Goal: Task Accomplishment & Management: Manage account settings

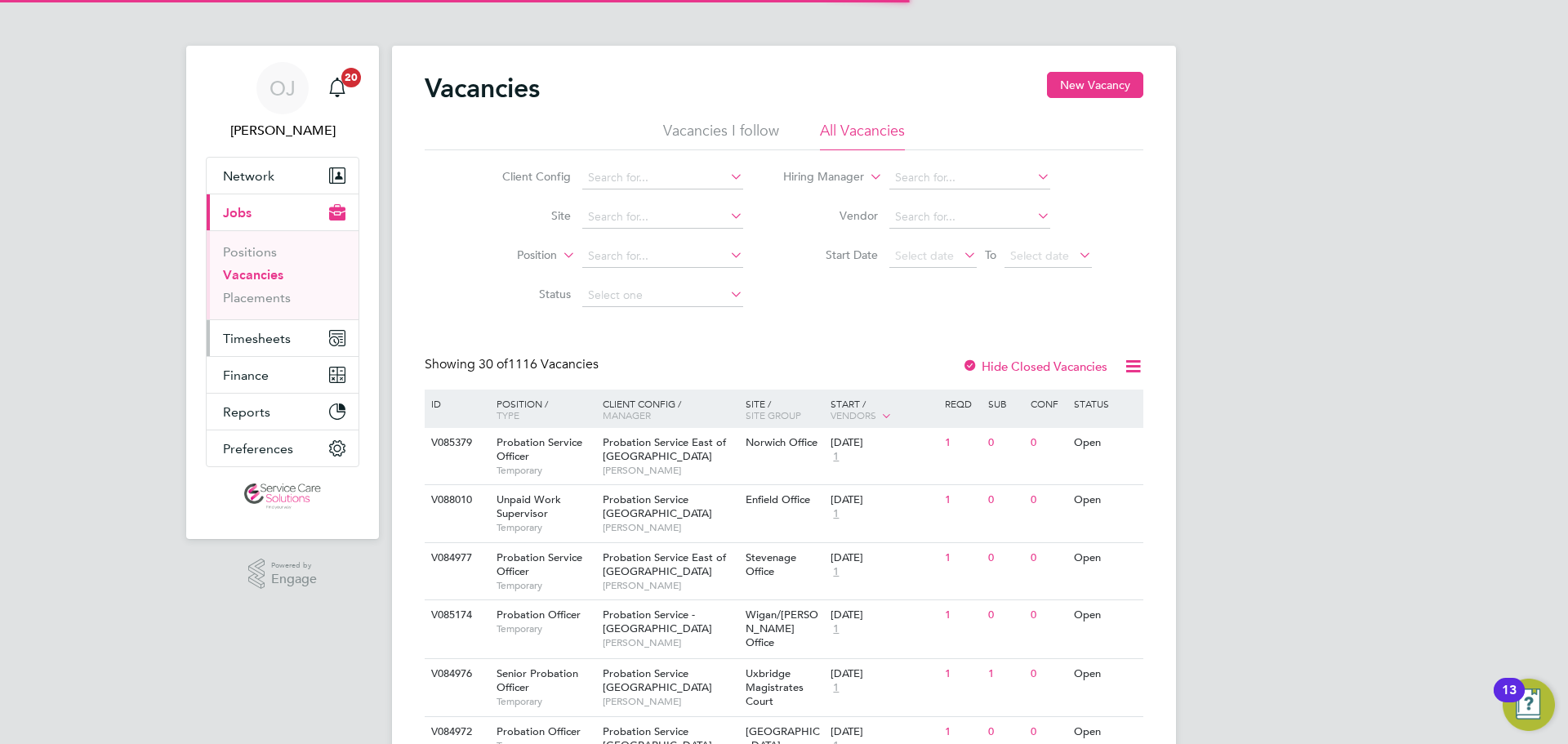
click at [259, 333] on span "Timesheets" at bounding box center [256, 339] width 67 height 16
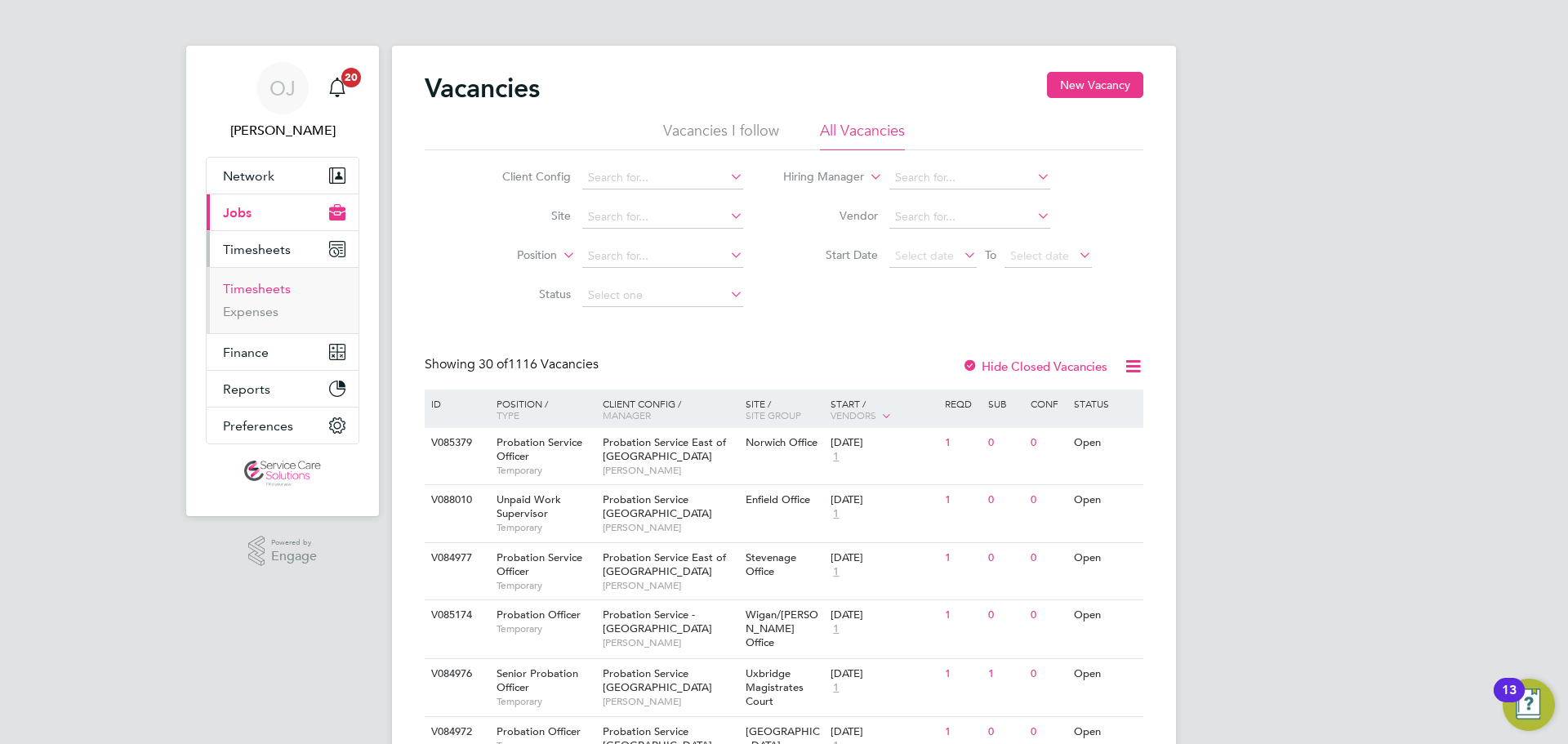
click at [262, 289] on link "Timesheets" at bounding box center [256, 289] width 67 height 16
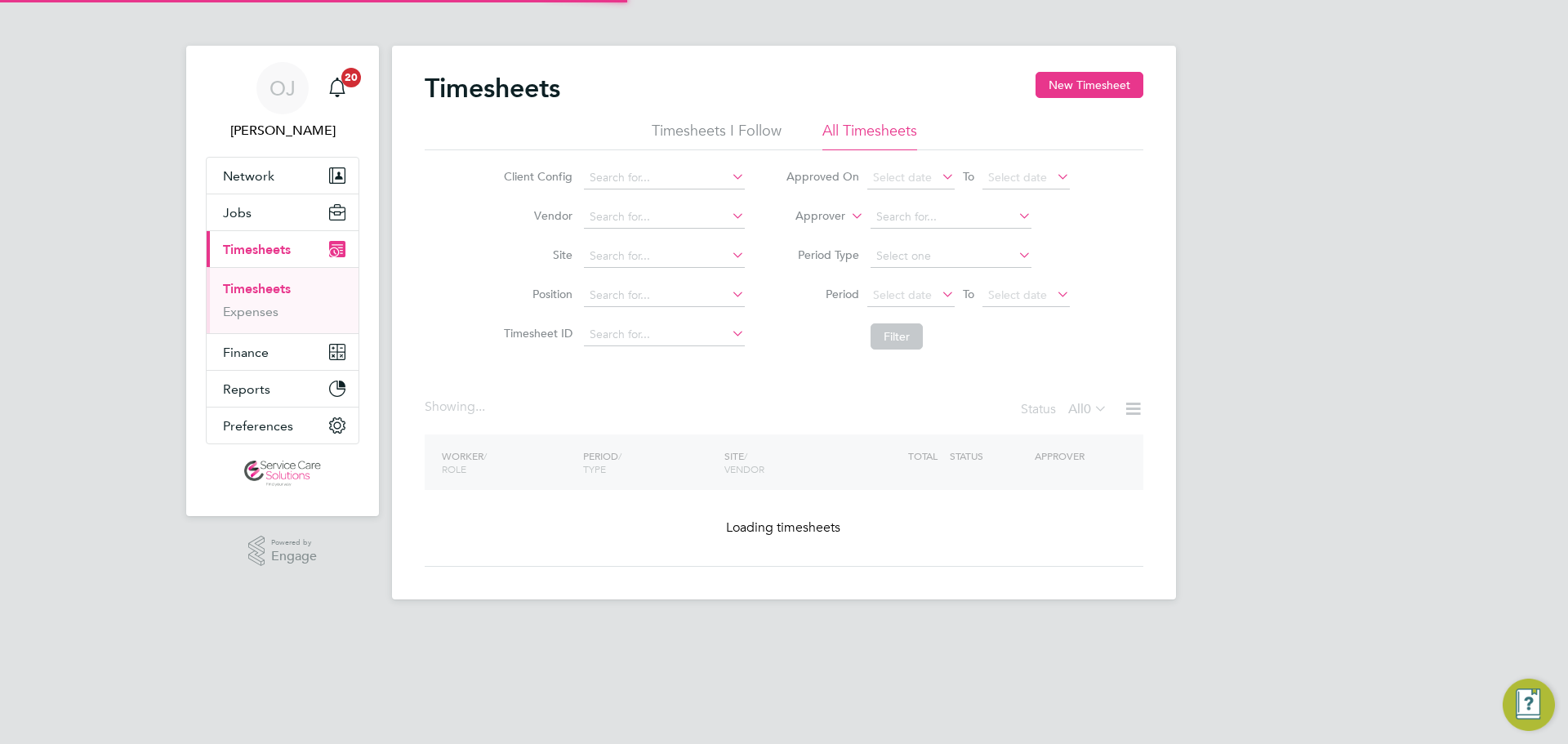
click at [825, 221] on label "Approver" at bounding box center [808, 216] width 73 height 16
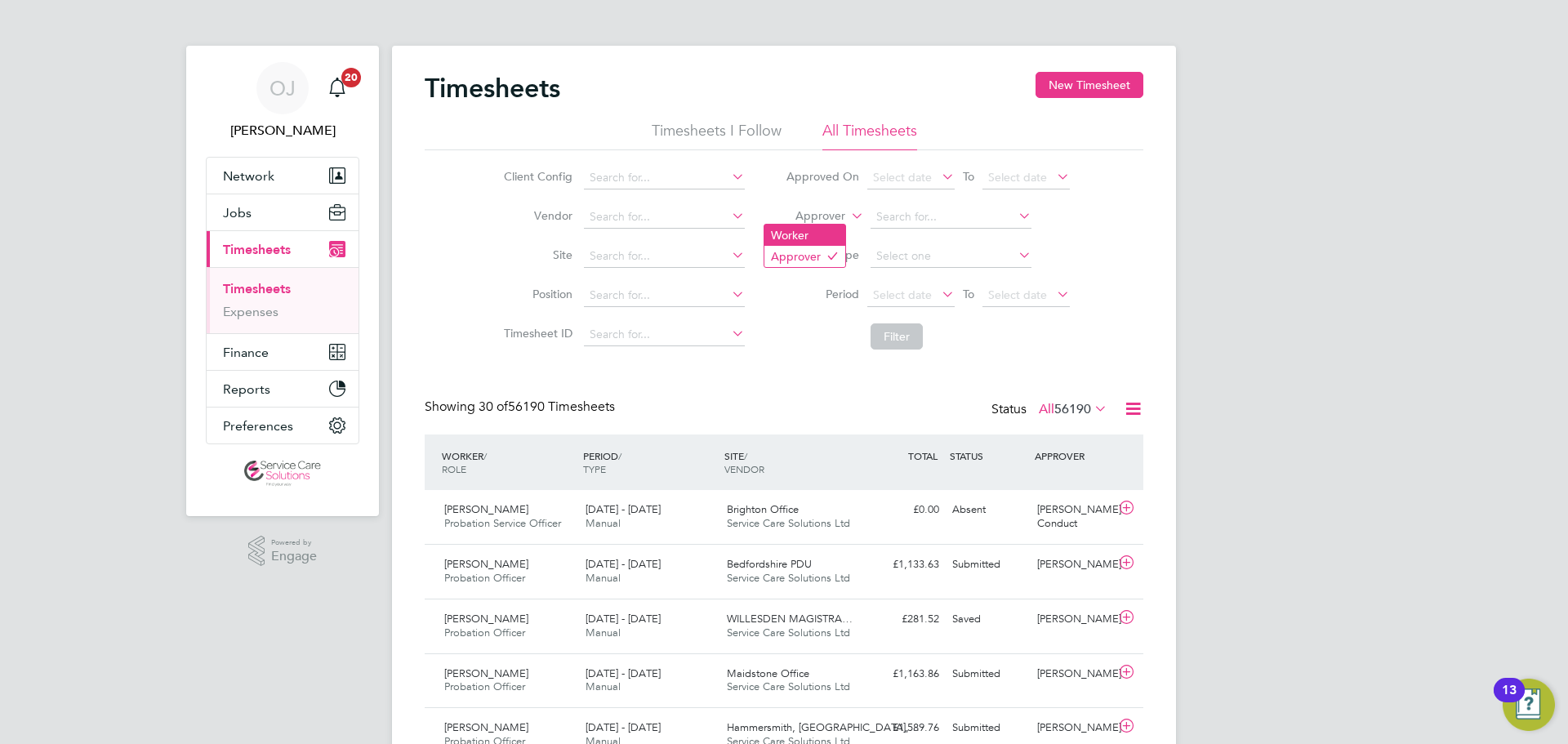
click at [819, 234] on li "Worker" at bounding box center [805, 235] width 81 height 21
click at [929, 220] on input at bounding box center [951, 217] width 161 height 23
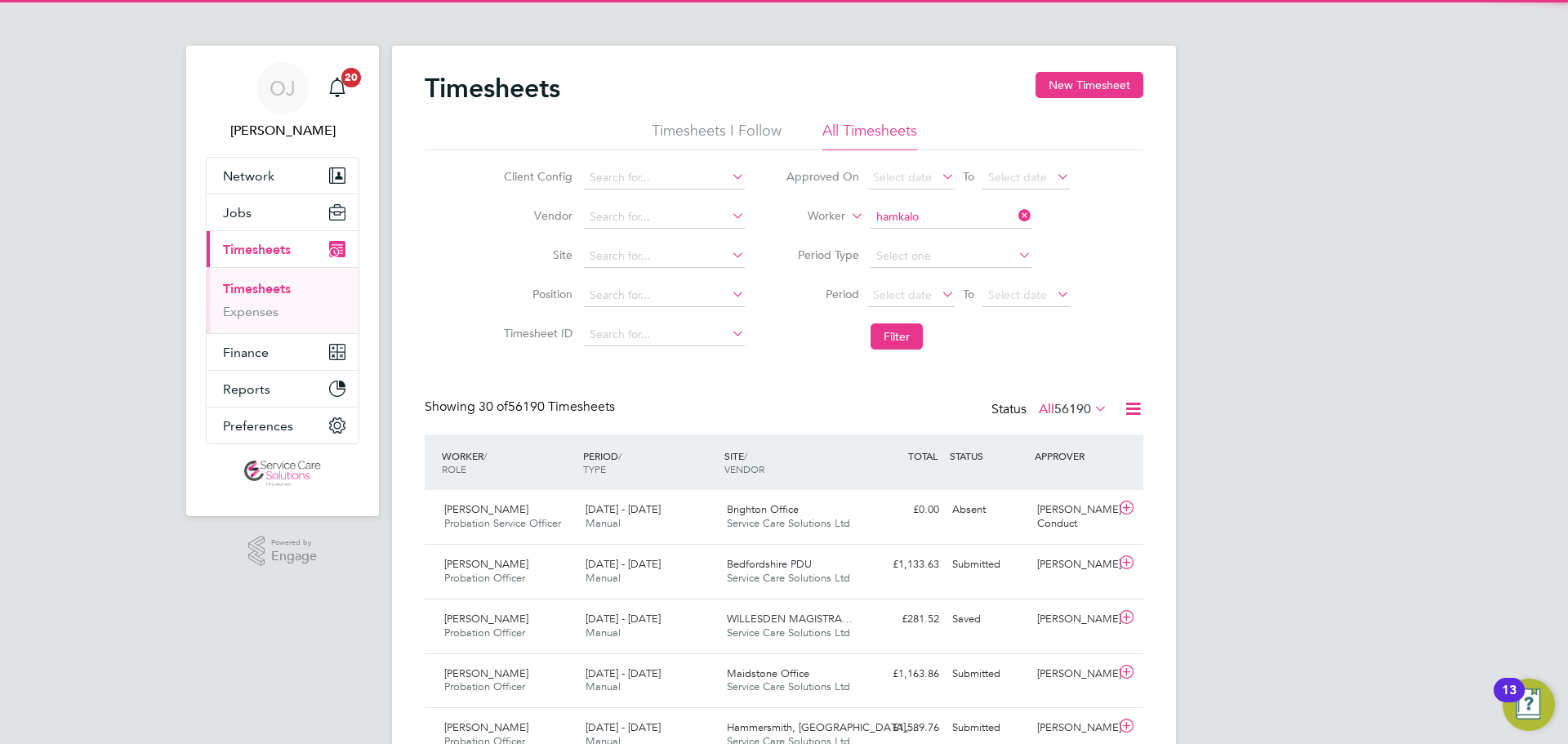
click at [970, 241] on b "Hamkalo" at bounding box center [994, 238] width 48 height 14
type input "Michelle Hamkalo"
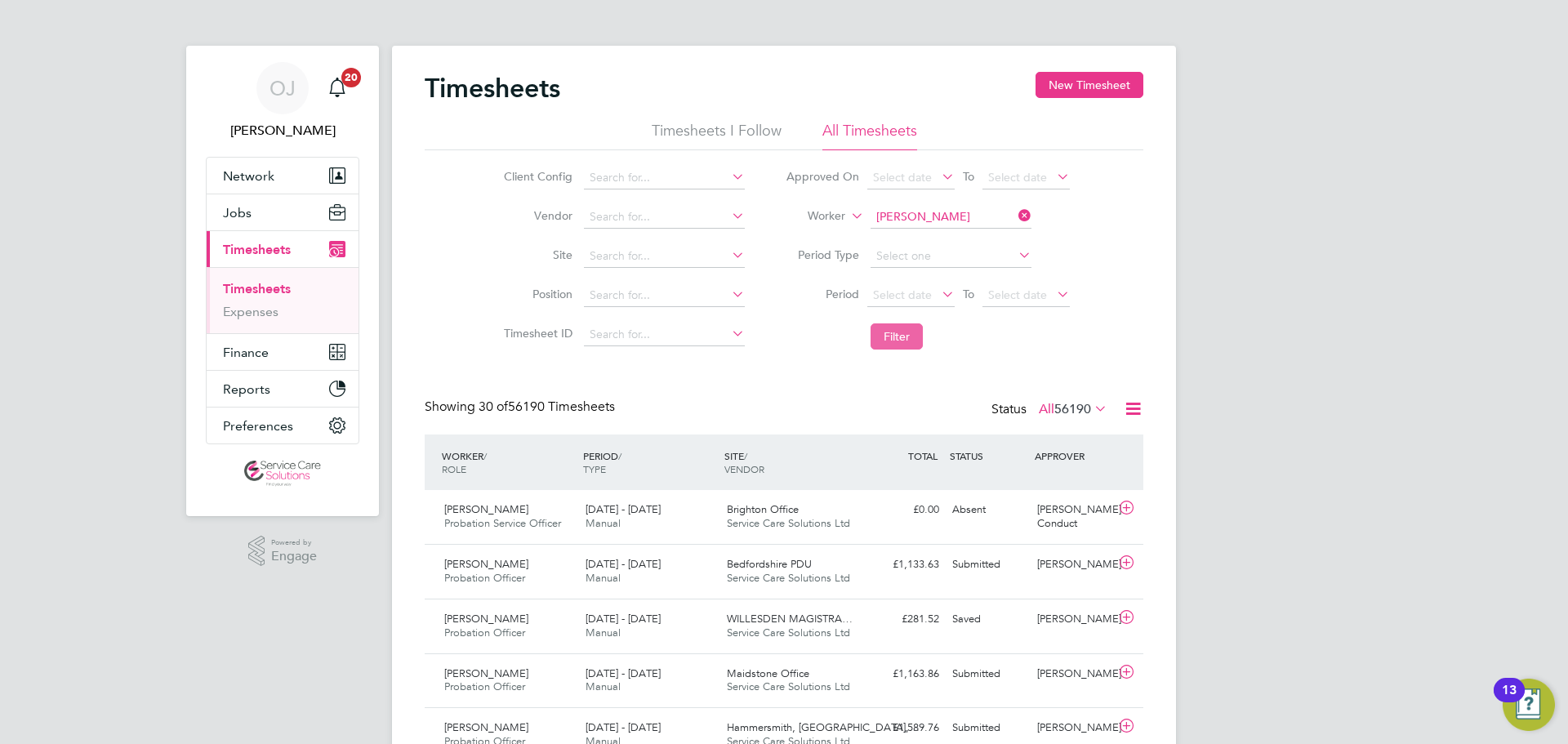
click at [901, 346] on button "Filter" at bounding box center [897, 337] width 53 height 26
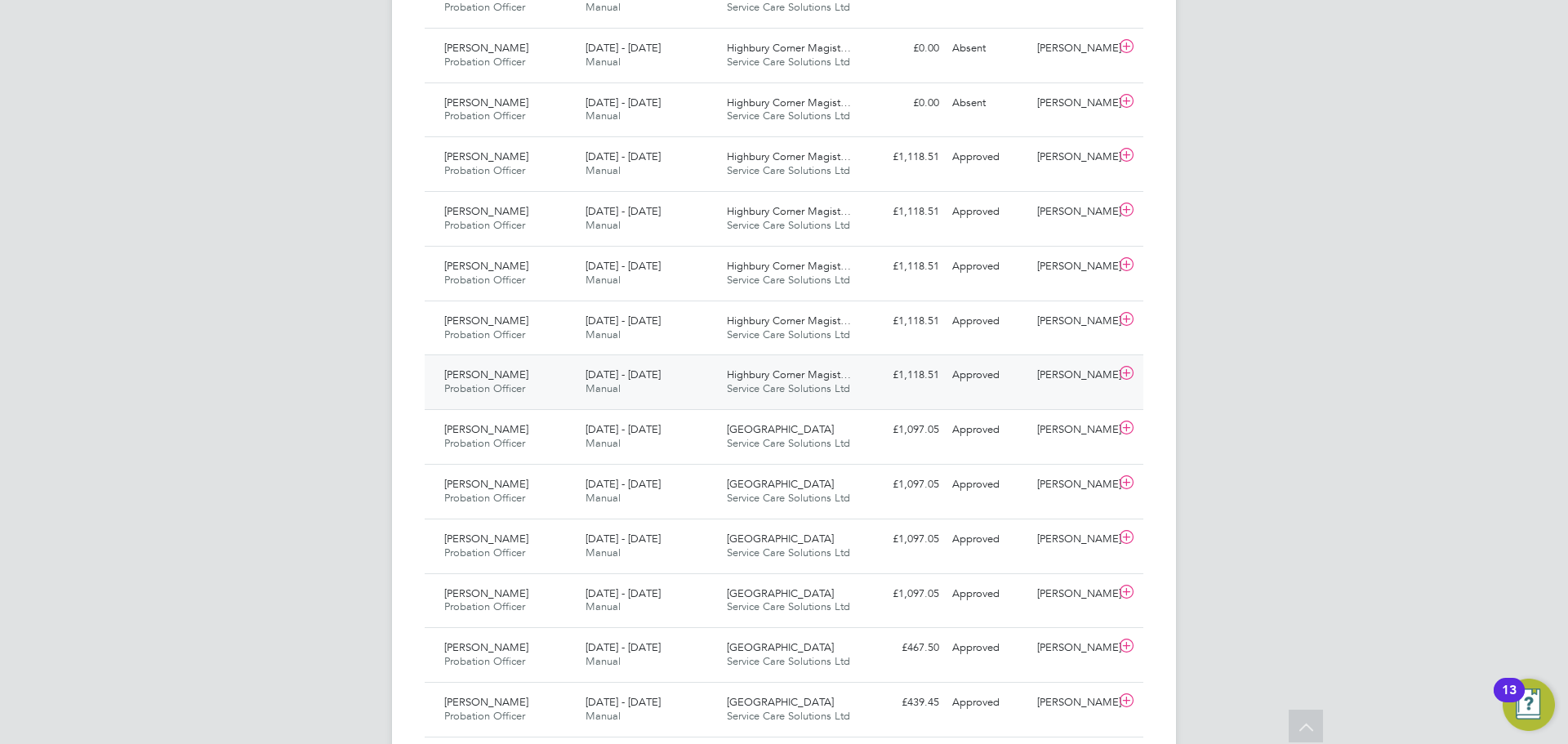
click at [776, 365] on div "Highbury Corner Magist… Service Care Solutions Ltd" at bounding box center [791, 382] width 141 height 41
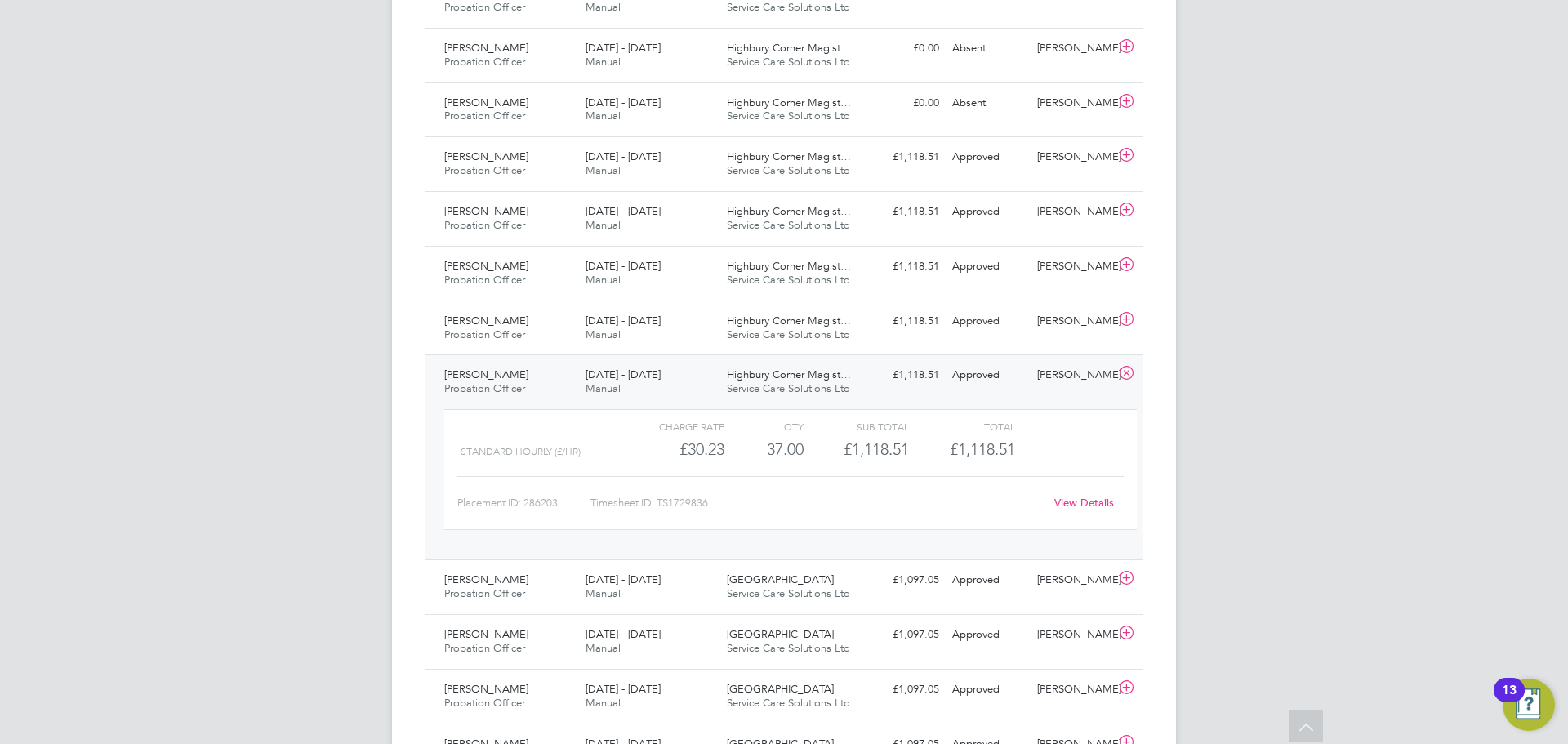
click at [1086, 493] on div "View Details" at bounding box center [1083, 503] width 80 height 26
click at [1086, 502] on link "View Details" at bounding box center [1084, 502] width 60 height 14
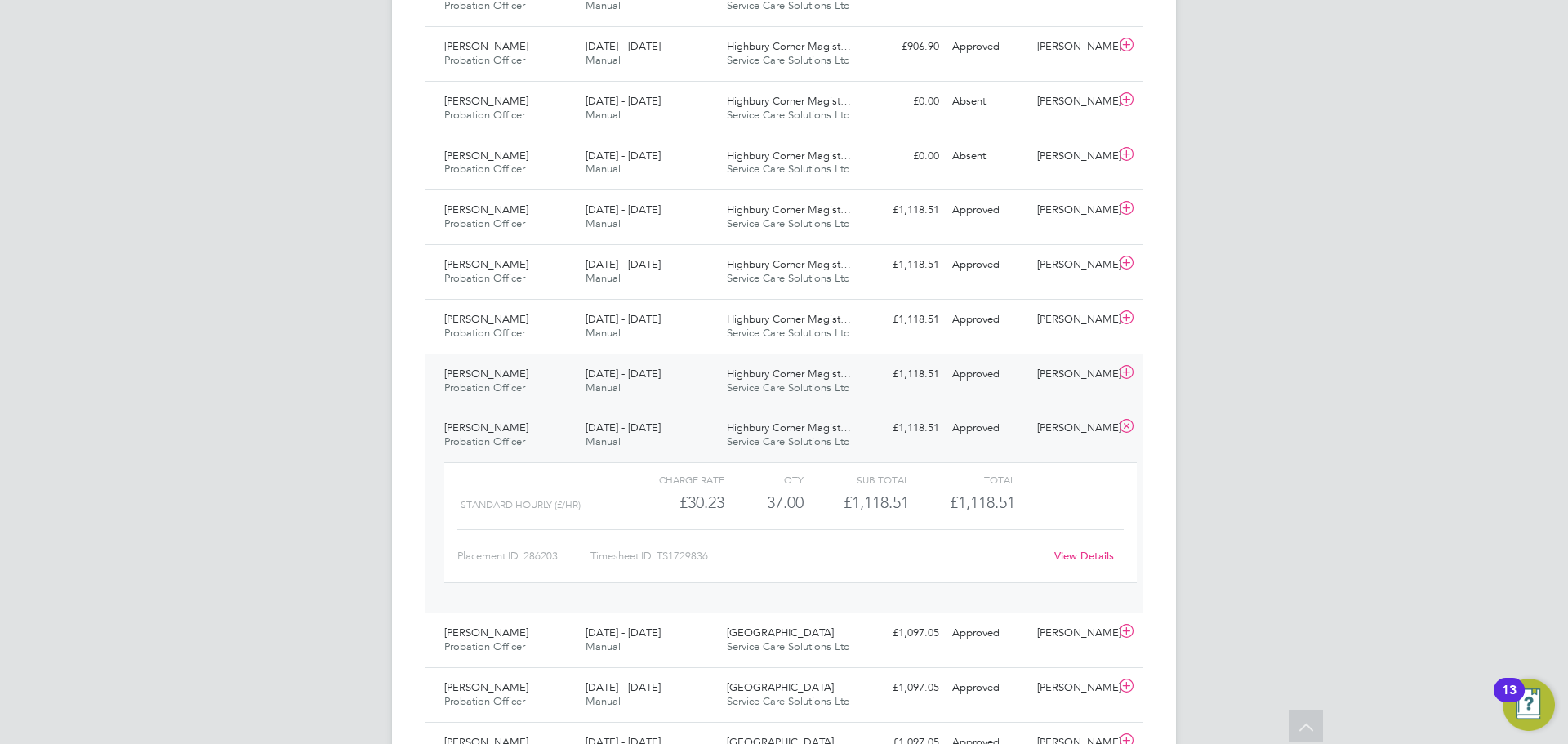
scroll to position [981, 0]
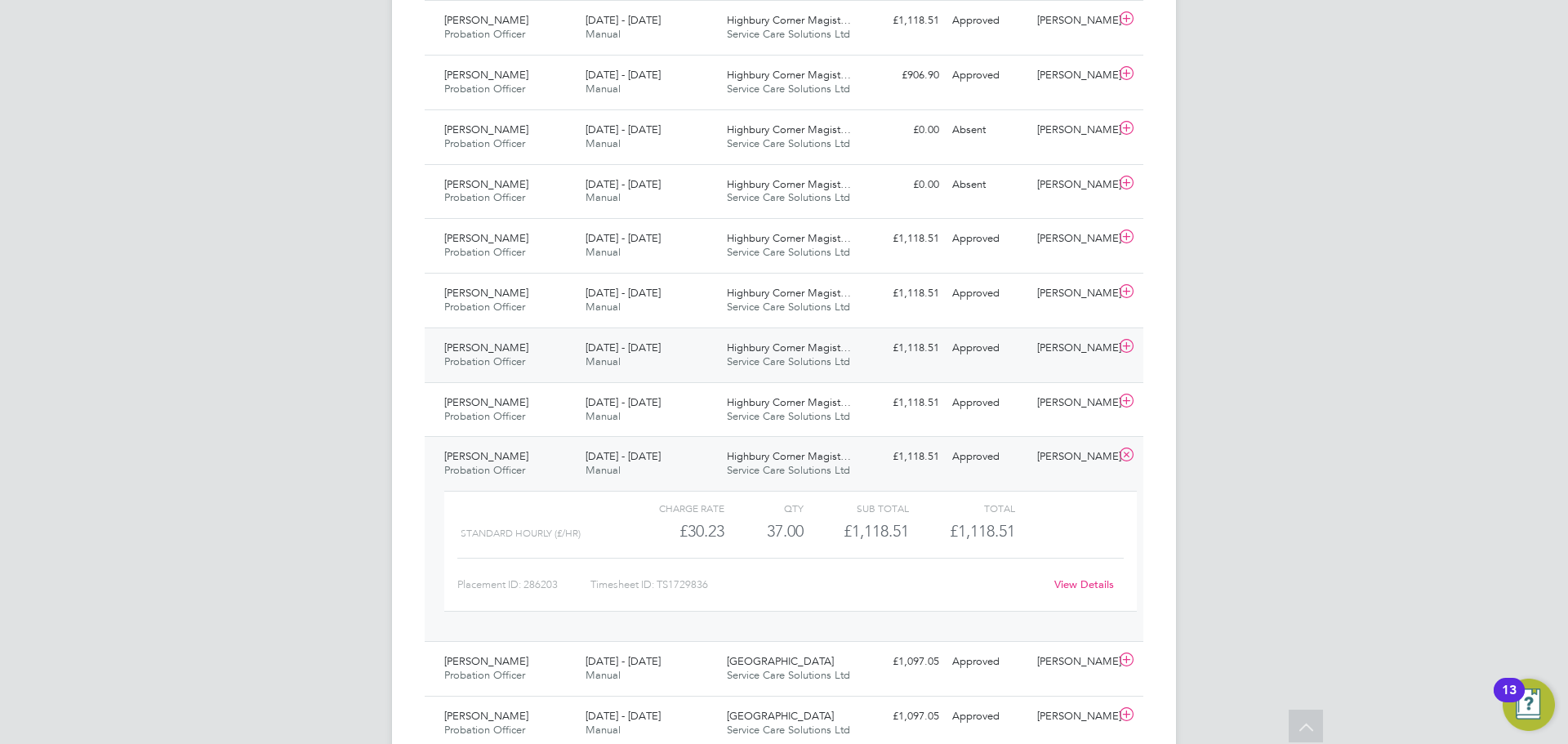
click at [808, 362] on span "Service Care Solutions Ltd" at bounding box center [789, 361] width 123 height 14
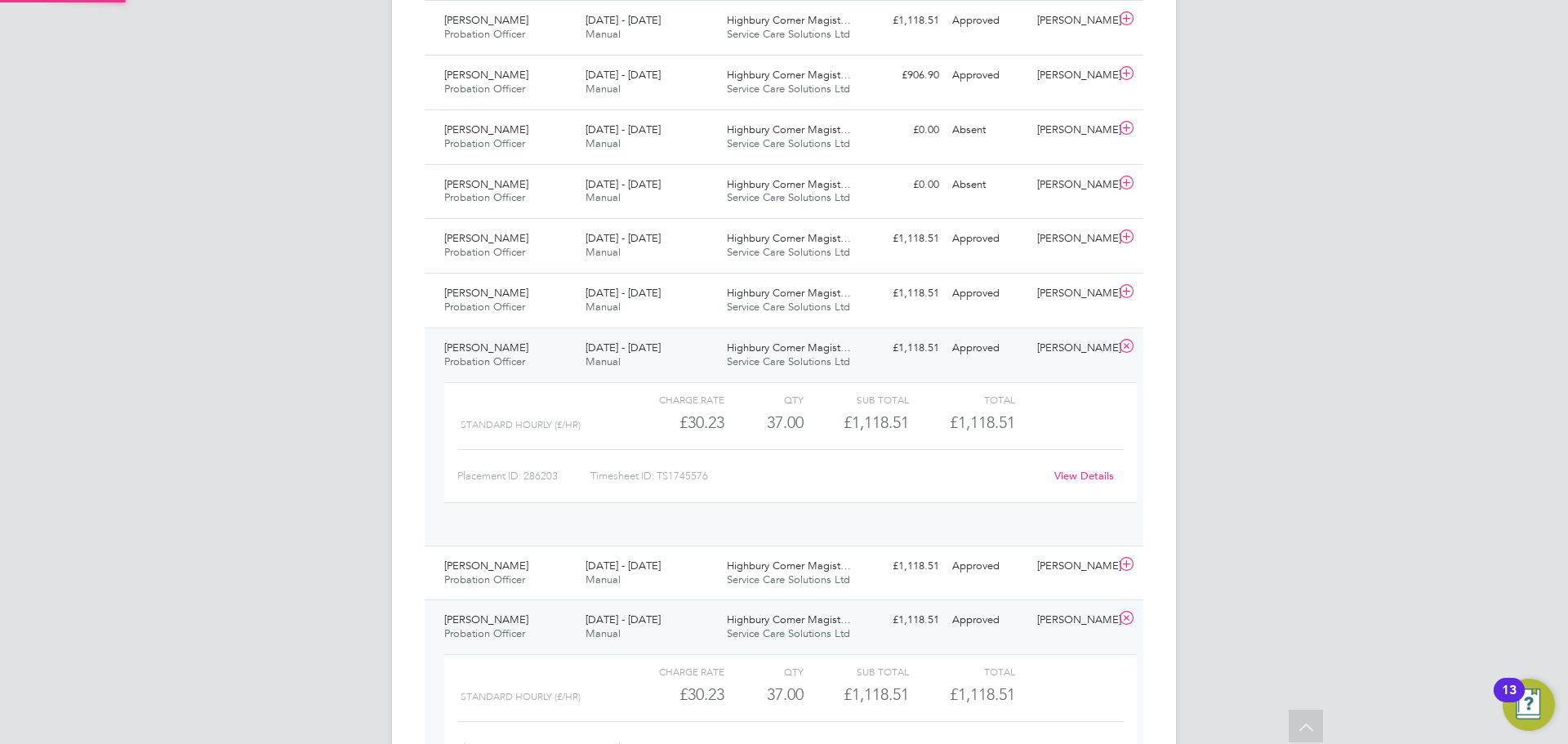
scroll to position [28, 159]
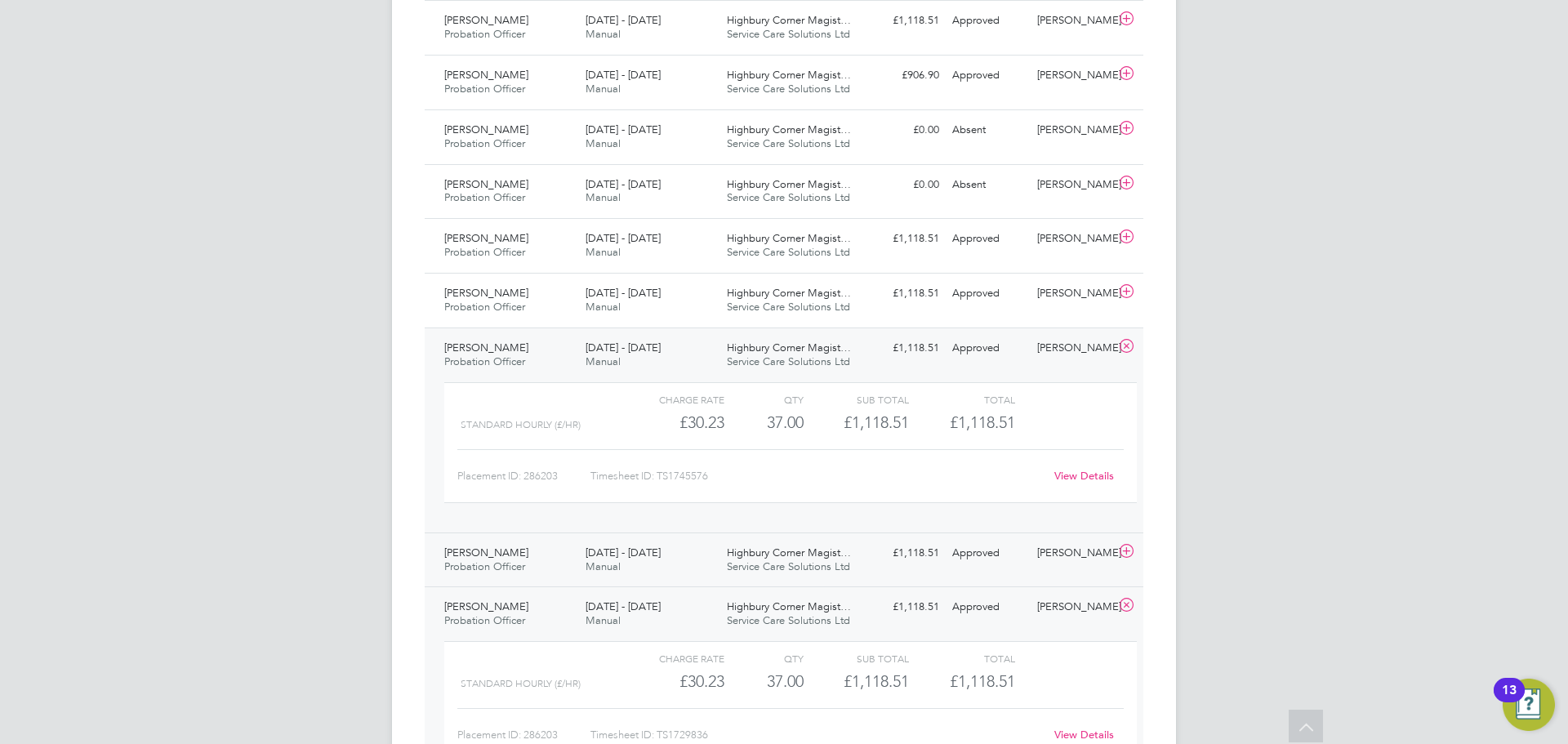
click at [823, 541] on div "Highbury Corner Magist… Service Care Solutions Ltd" at bounding box center [791, 561] width 141 height 41
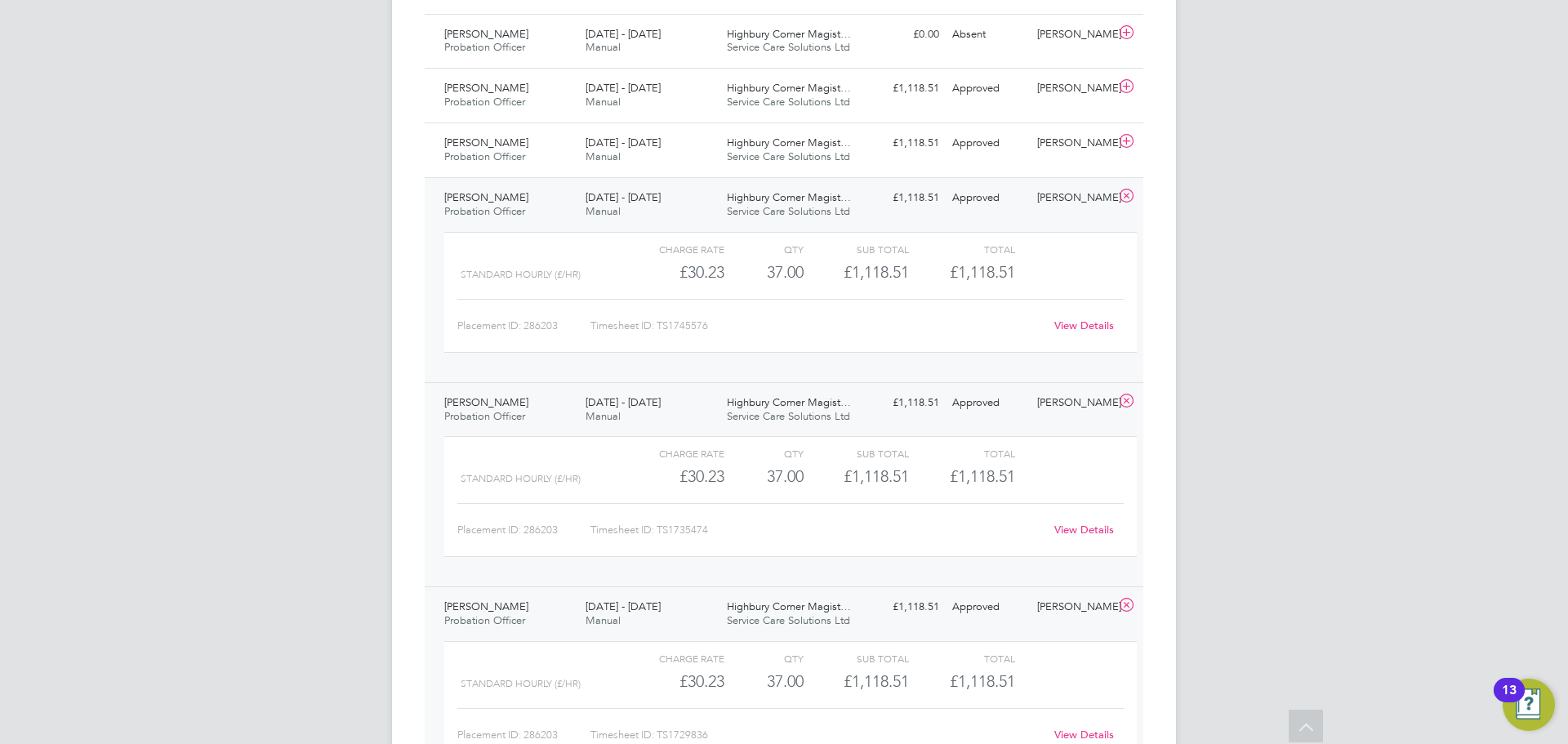
scroll to position [1226, 0]
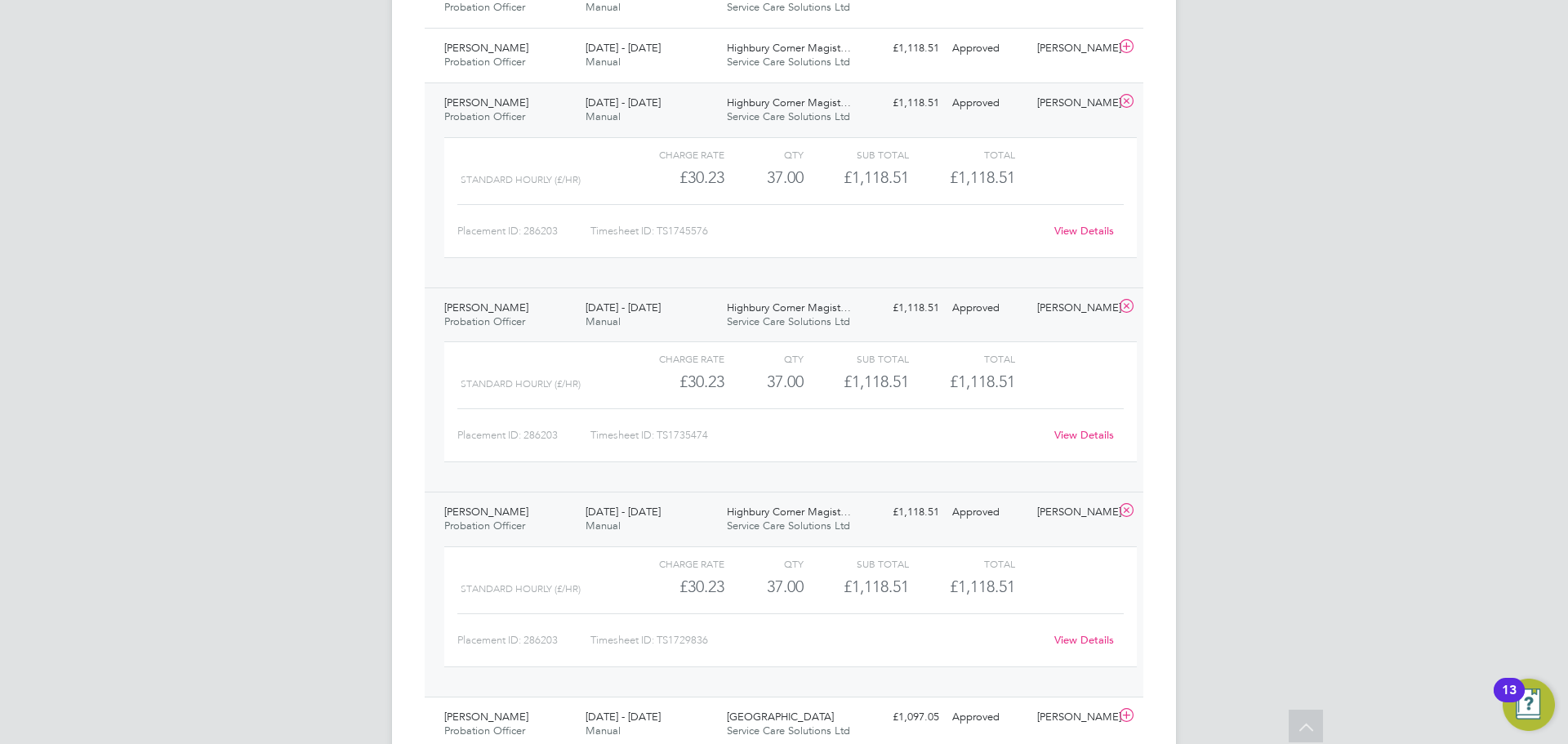
click at [815, 516] on span "Highbury Corner Magist…" at bounding box center [789, 511] width 124 height 14
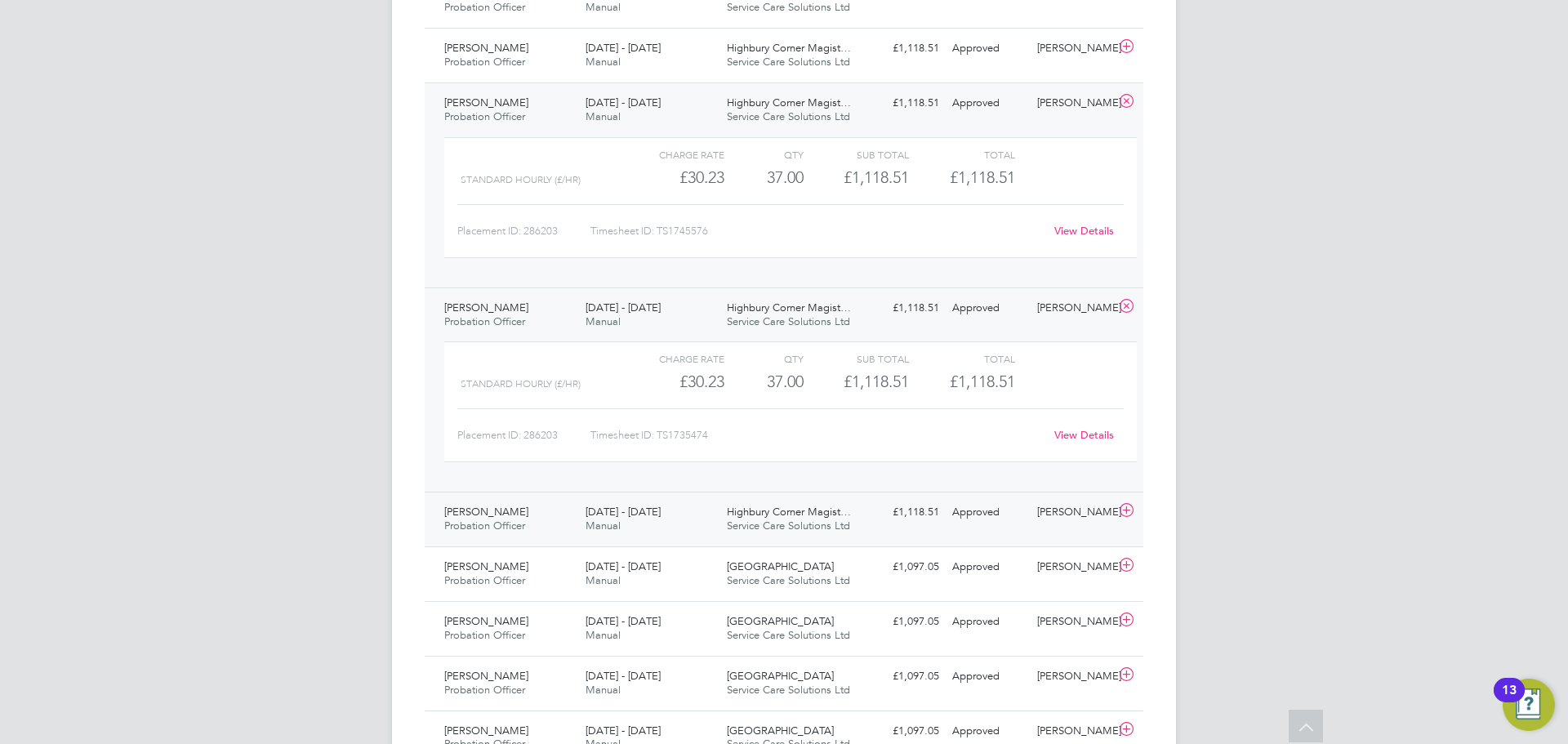
click at [815, 516] on span "Highbury Corner Magist…" at bounding box center [789, 511] width 124 height 14
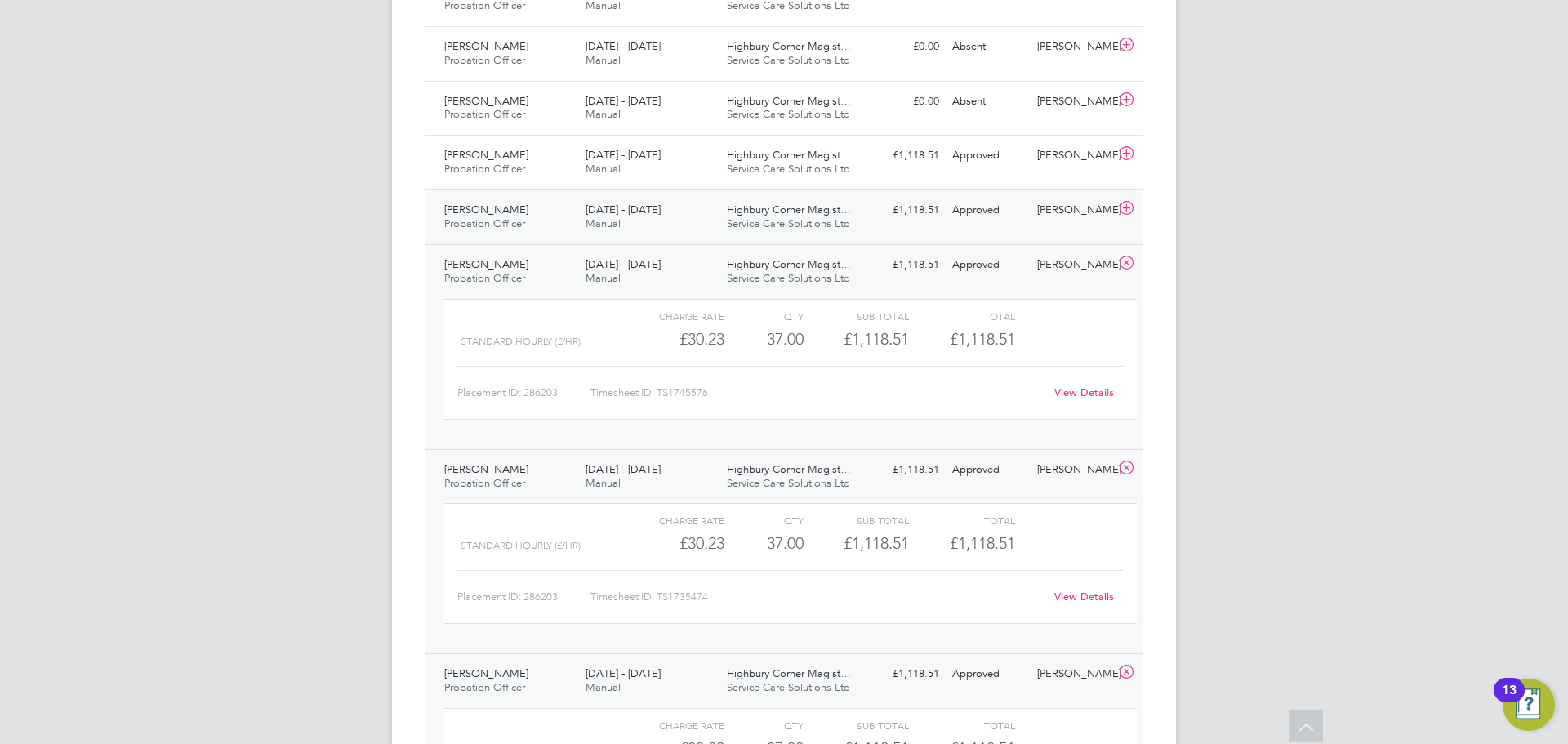
scroll to position [1062, 0]
click at [818, 218] on div "Highbury Corner Magist… Service Care Solutions Ltd" at bounding box center [791, 220] width 141 height 41
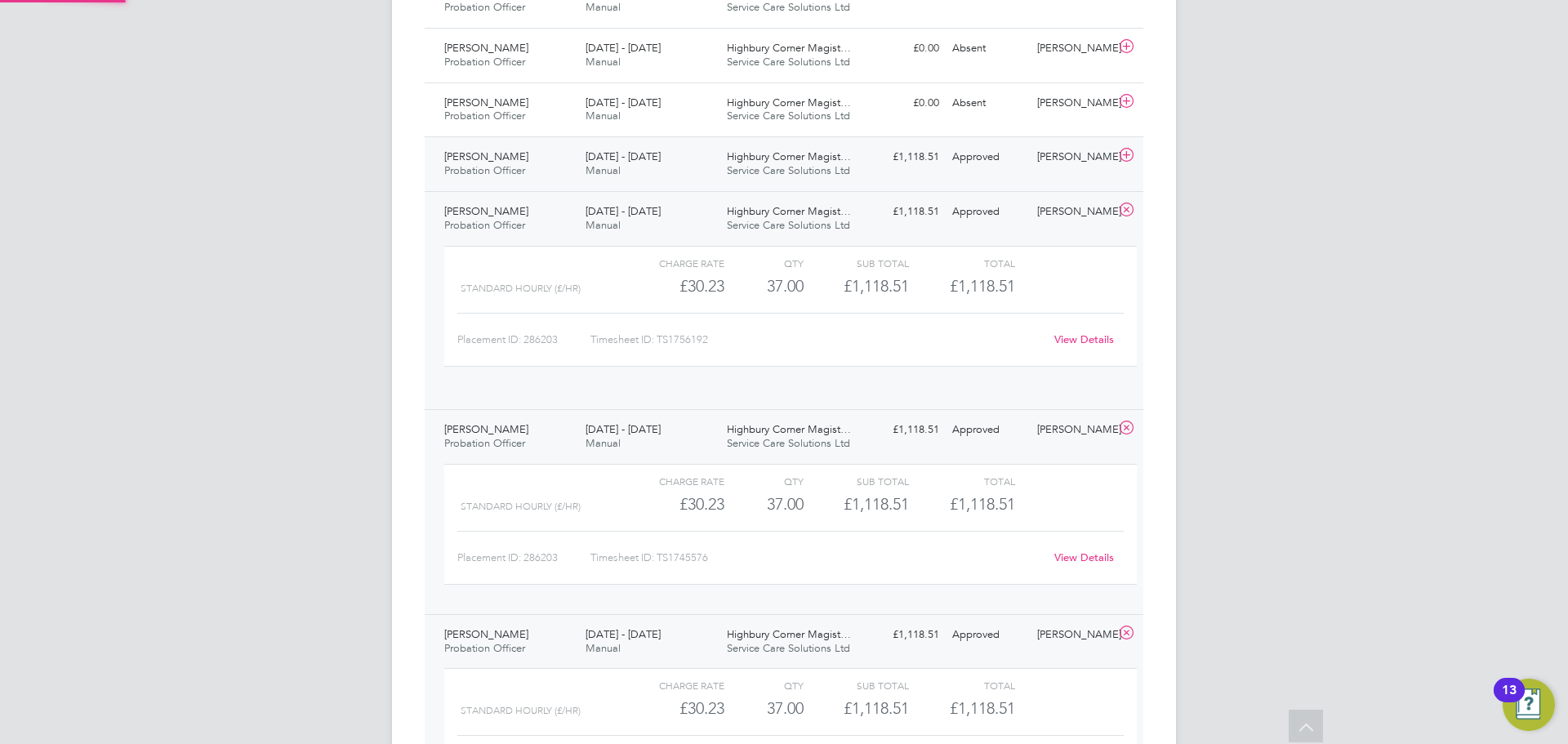
scroll to position [28, 159]
click at [811, 160] on span "Highbury Corner Magist…" at bounding box center [789, 156] width 124 height 14
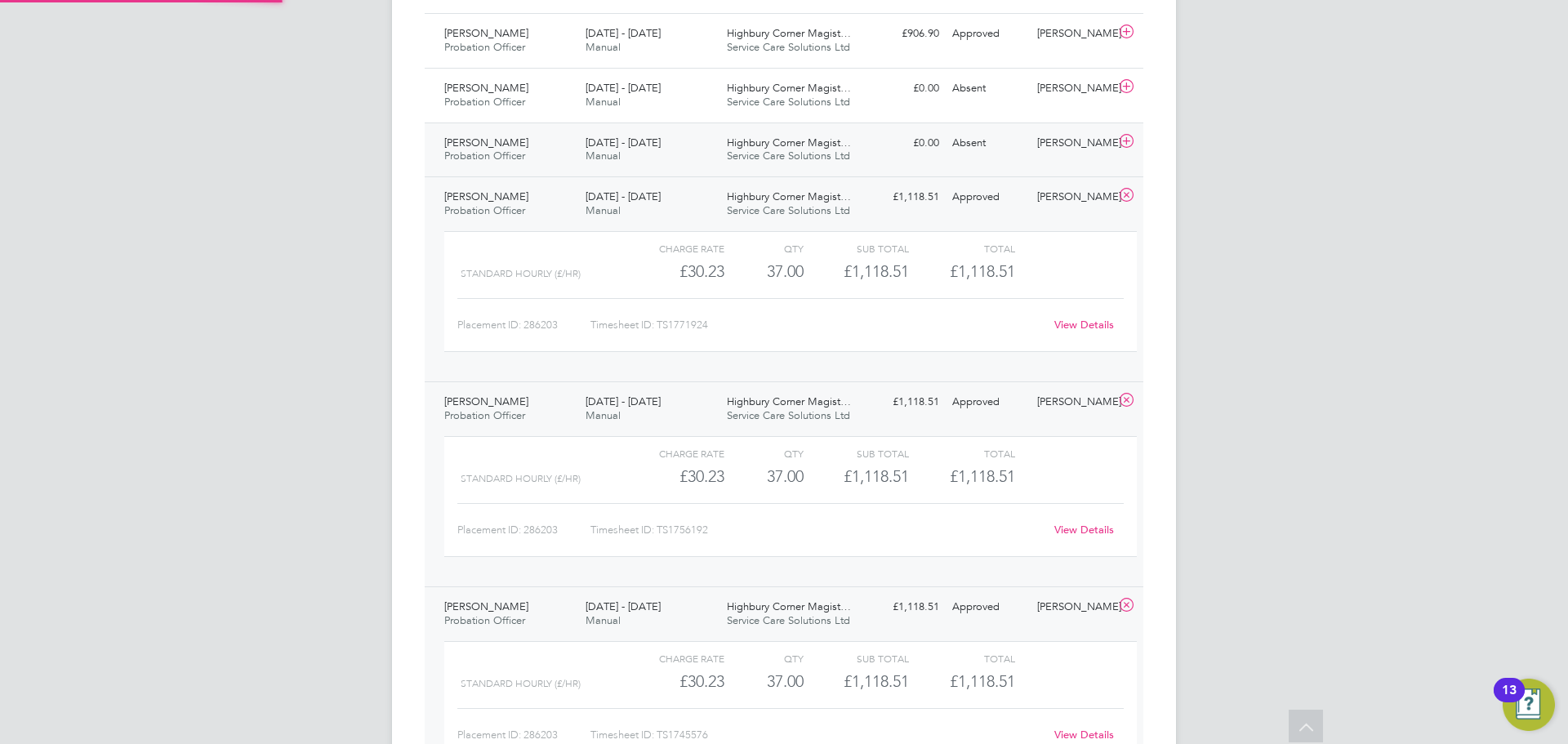
scroll to position [899, 0]
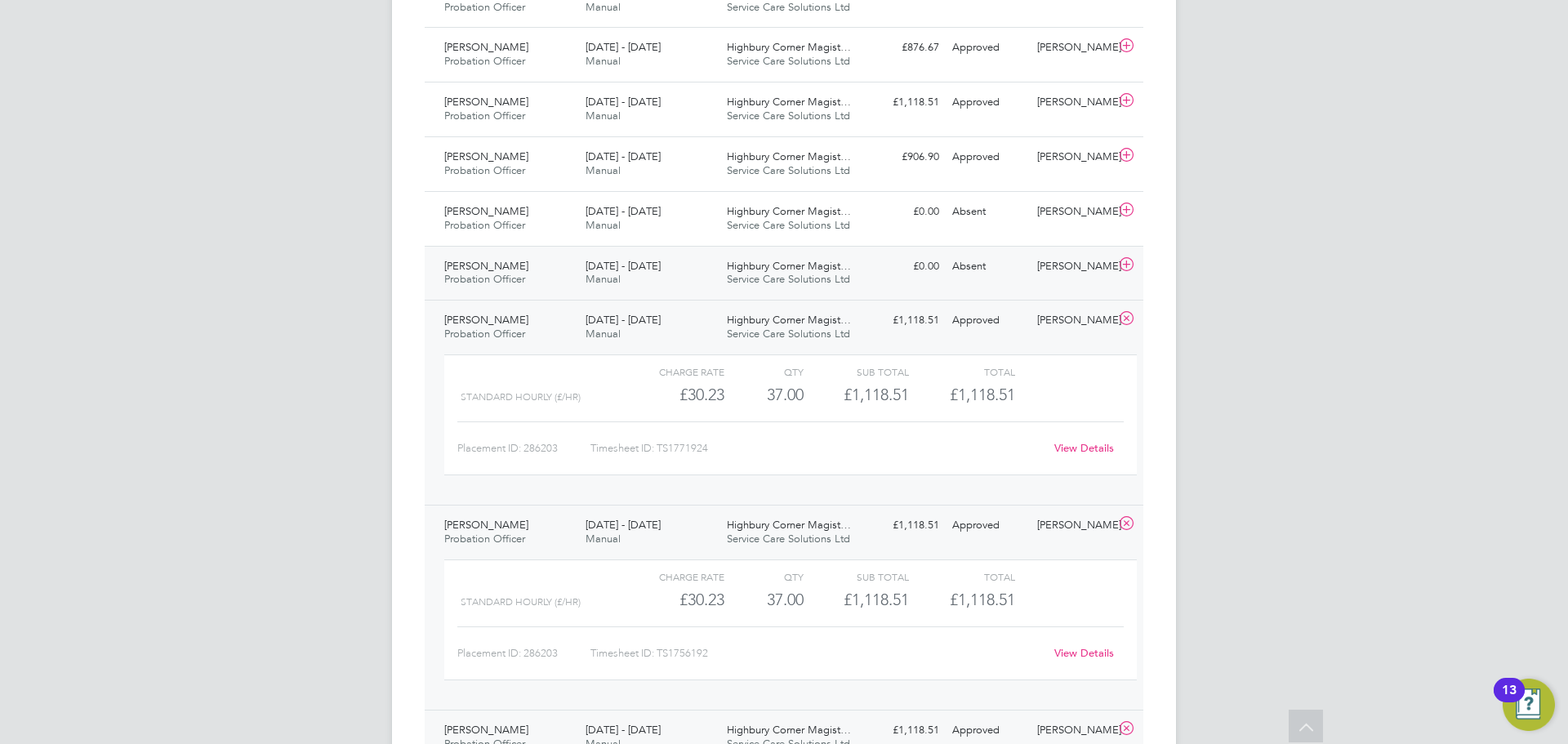
click at [801, 254] on div "Highbury Corner Magist… Service Care Solutions Ltd" at bounding box center [791, 274] width 141 height 41
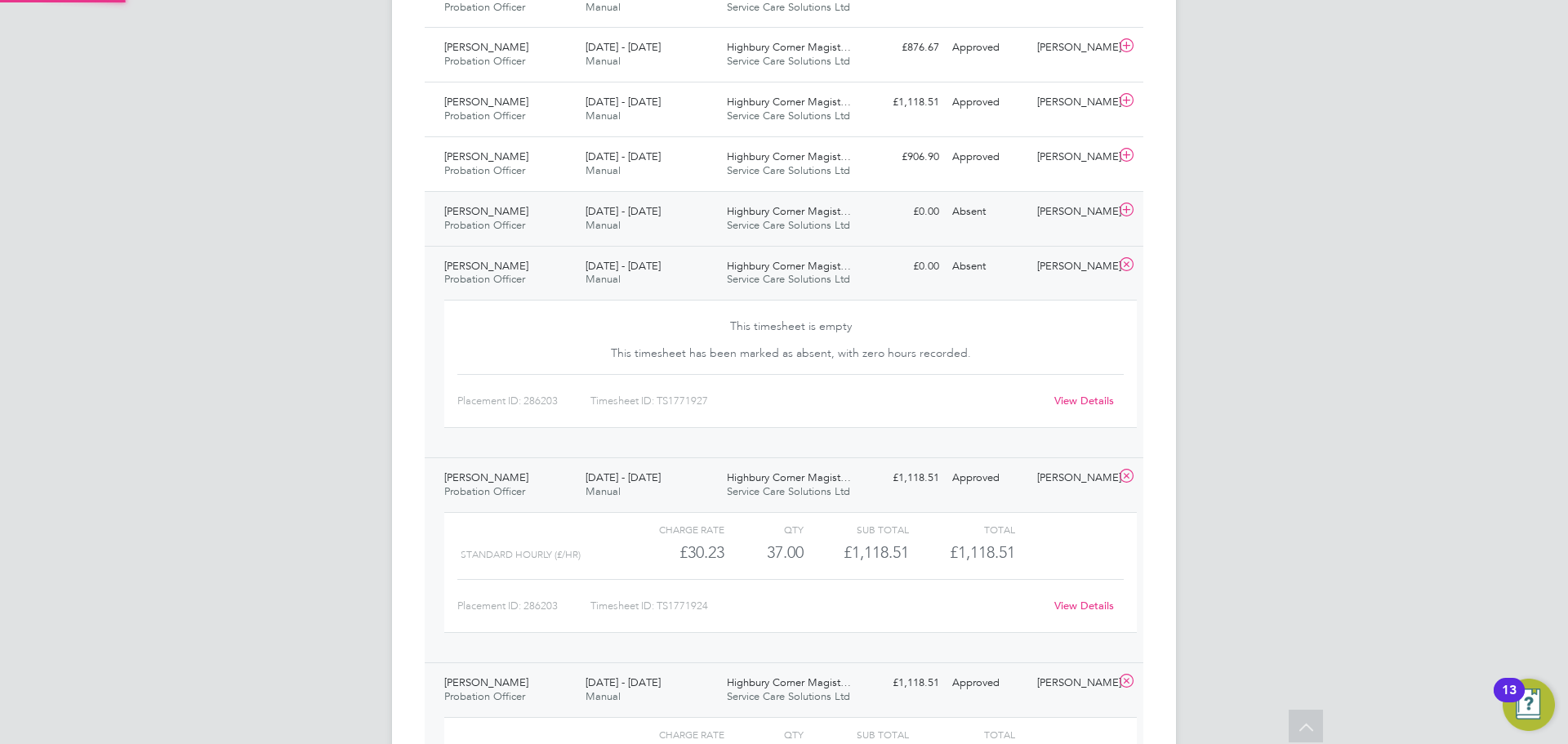
click at [802, 220] on span "Service Care Solutions Ltd" at bounding box center [789, 224] width 123 height 14
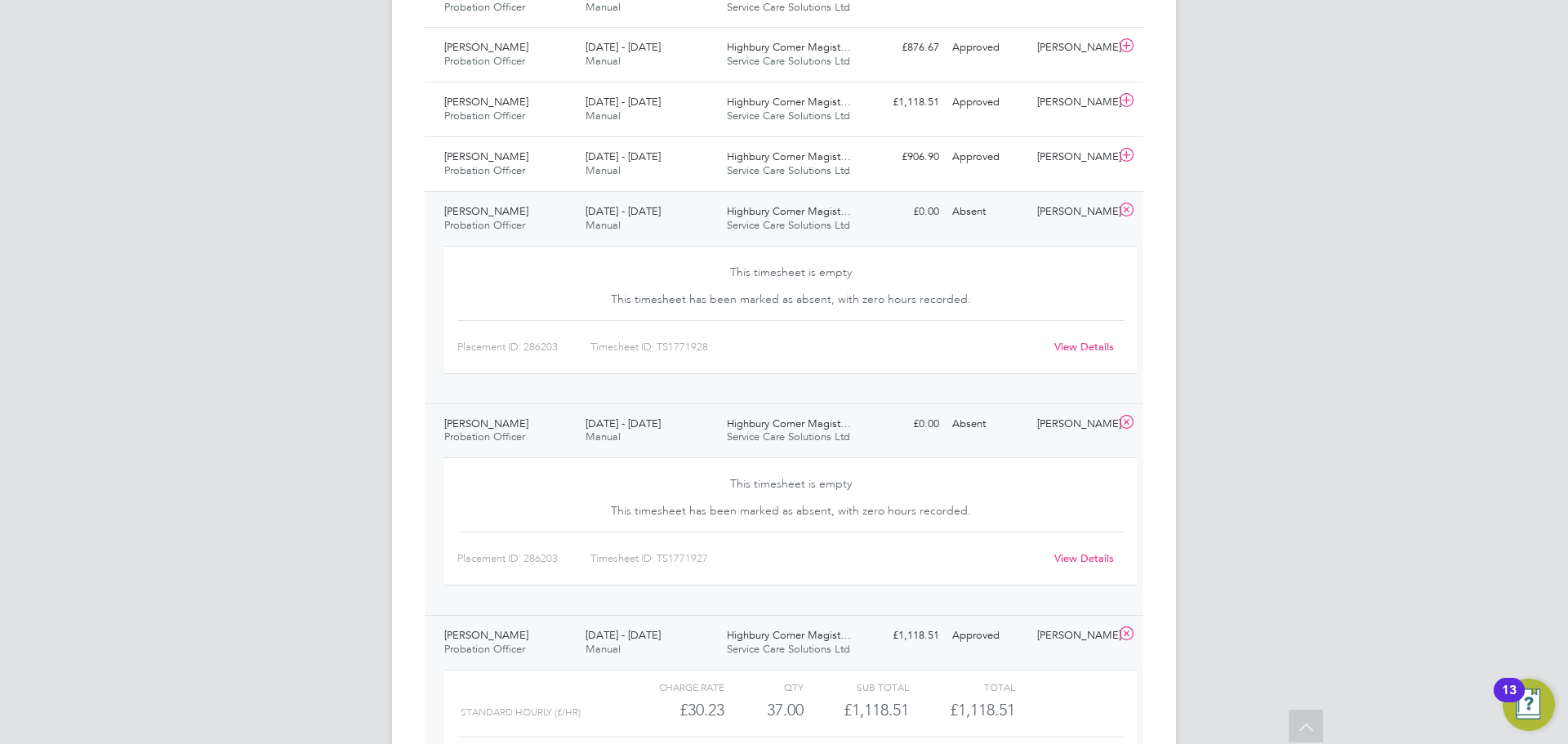
click at [822, 414] on div "Highbury Corner Magist… Service Care Solutions Ltd" at bounding box center [791, 432] width 141 height 41
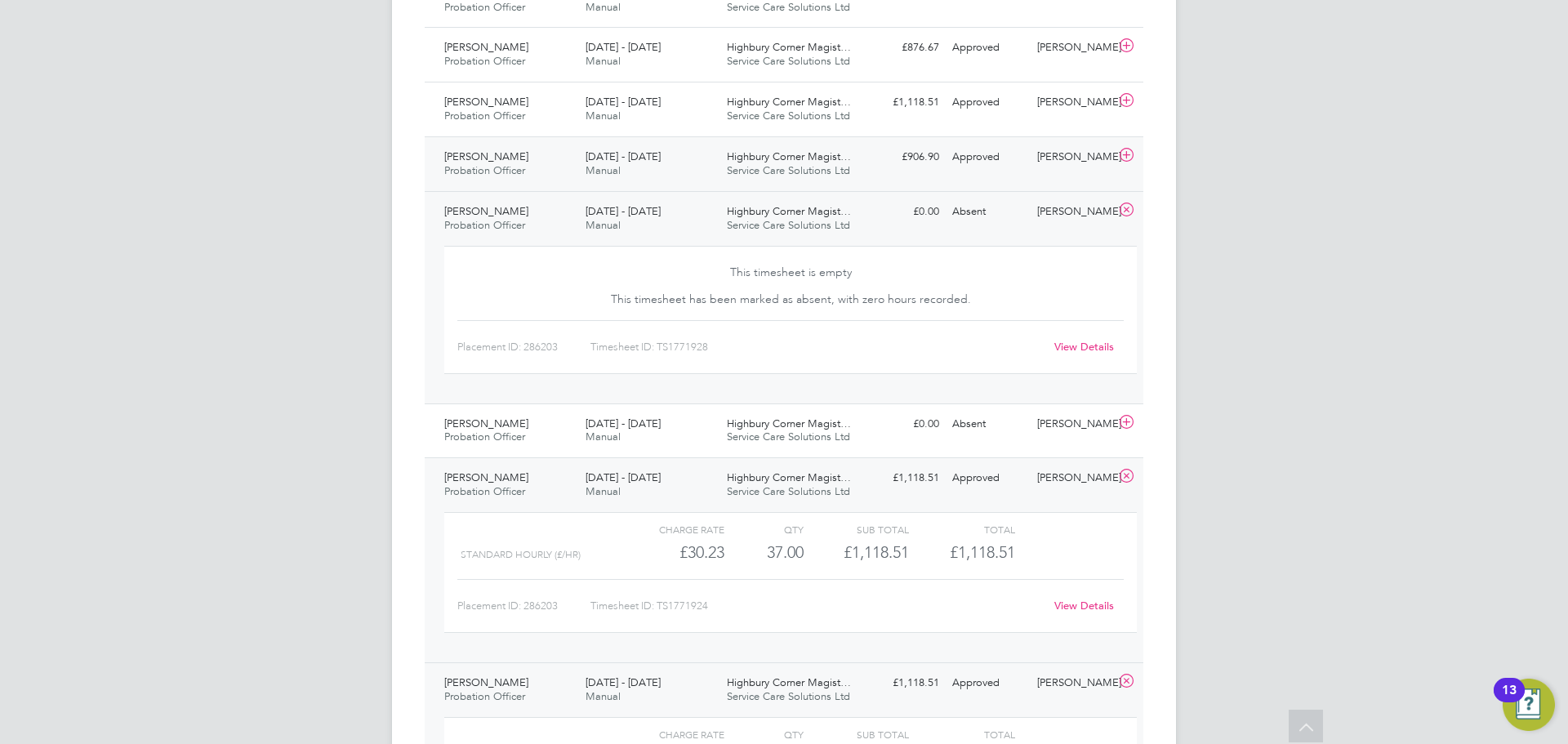
click at [825, 183] on div "Highbury Corner Magist… Service Care Solutions Ltd" at bounding box center [791, 164] width 141 height 41
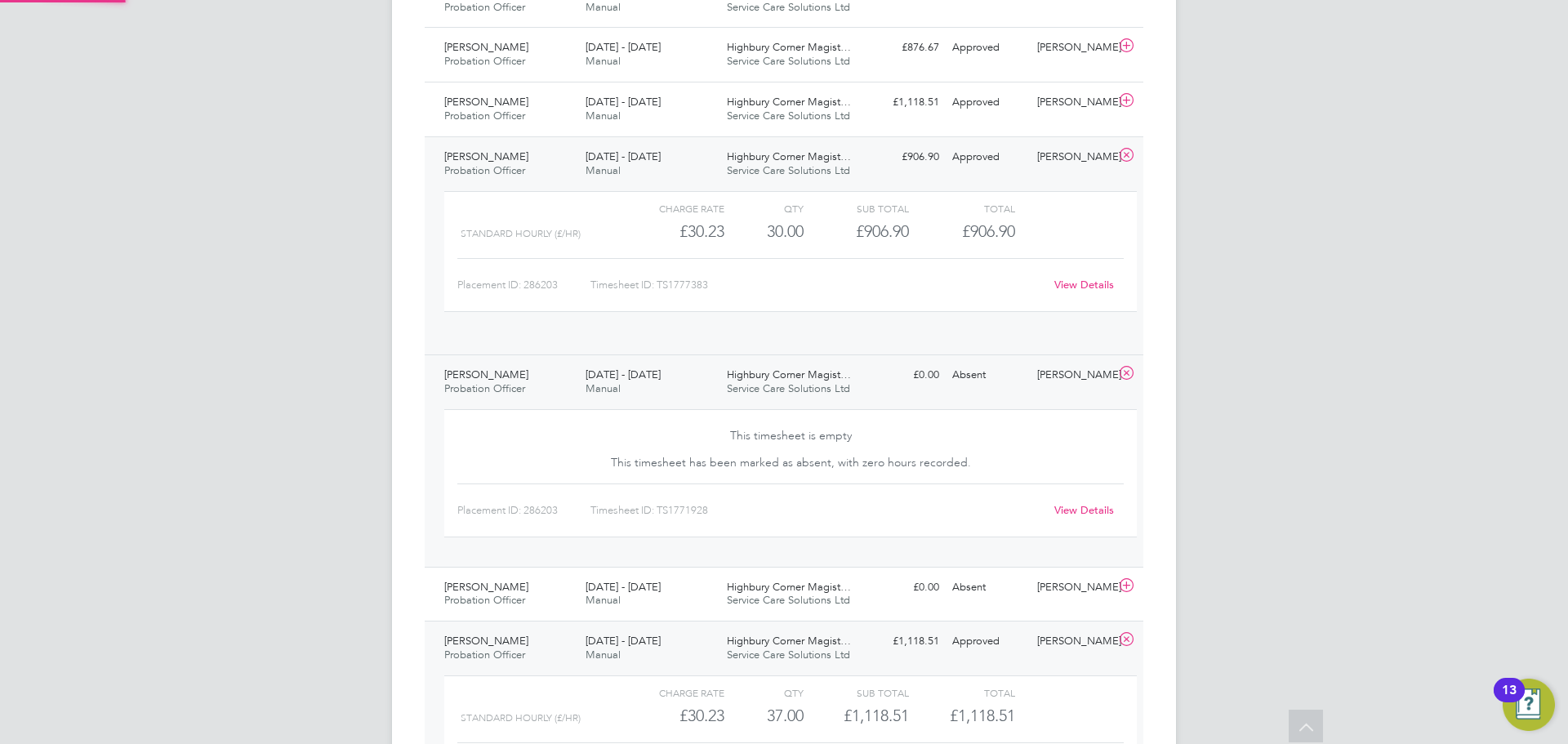
scroll to position [28, 159]
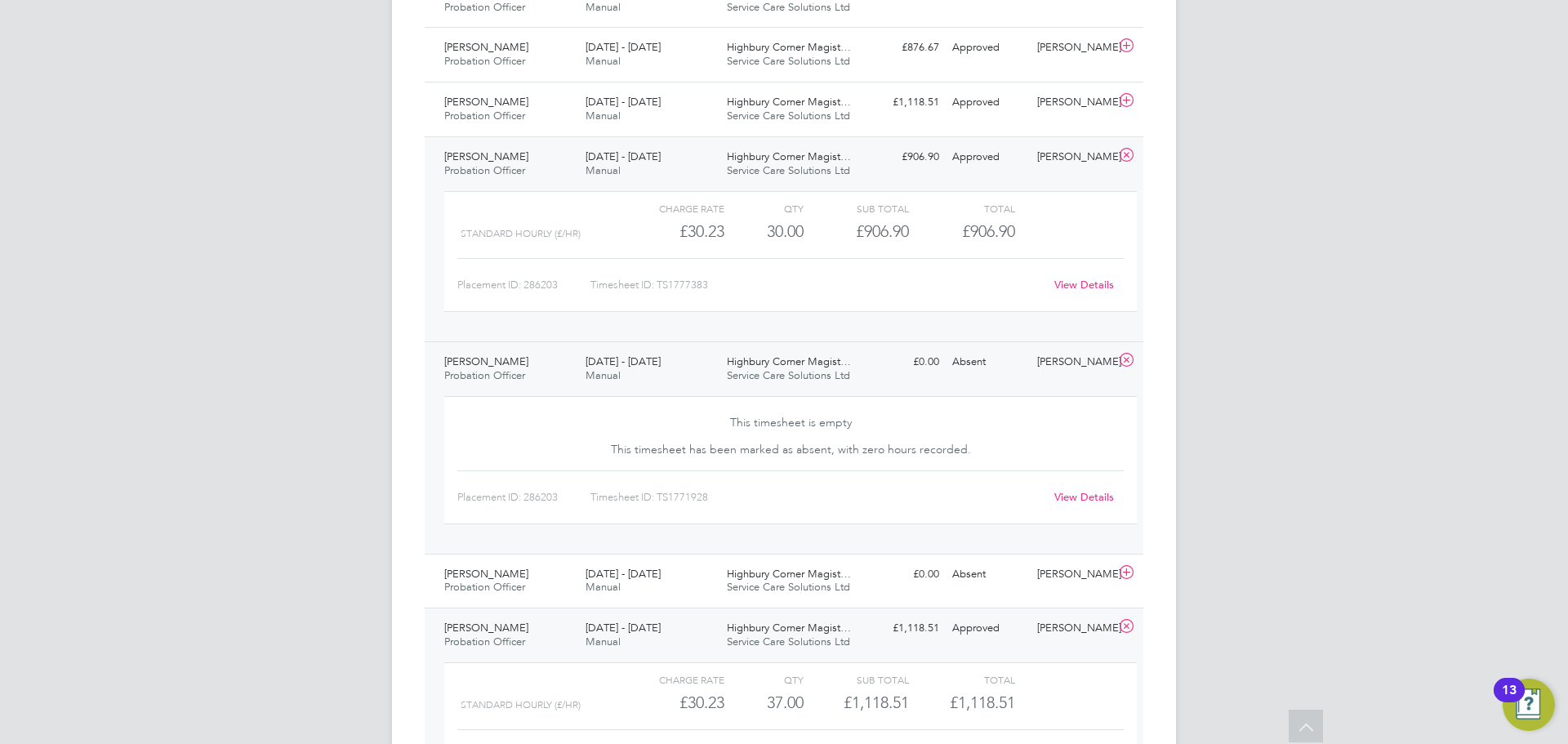
click at [822, 369] on span "Service Care Solutions Ltd" at bounding box center [789, 375] width 123 height 14
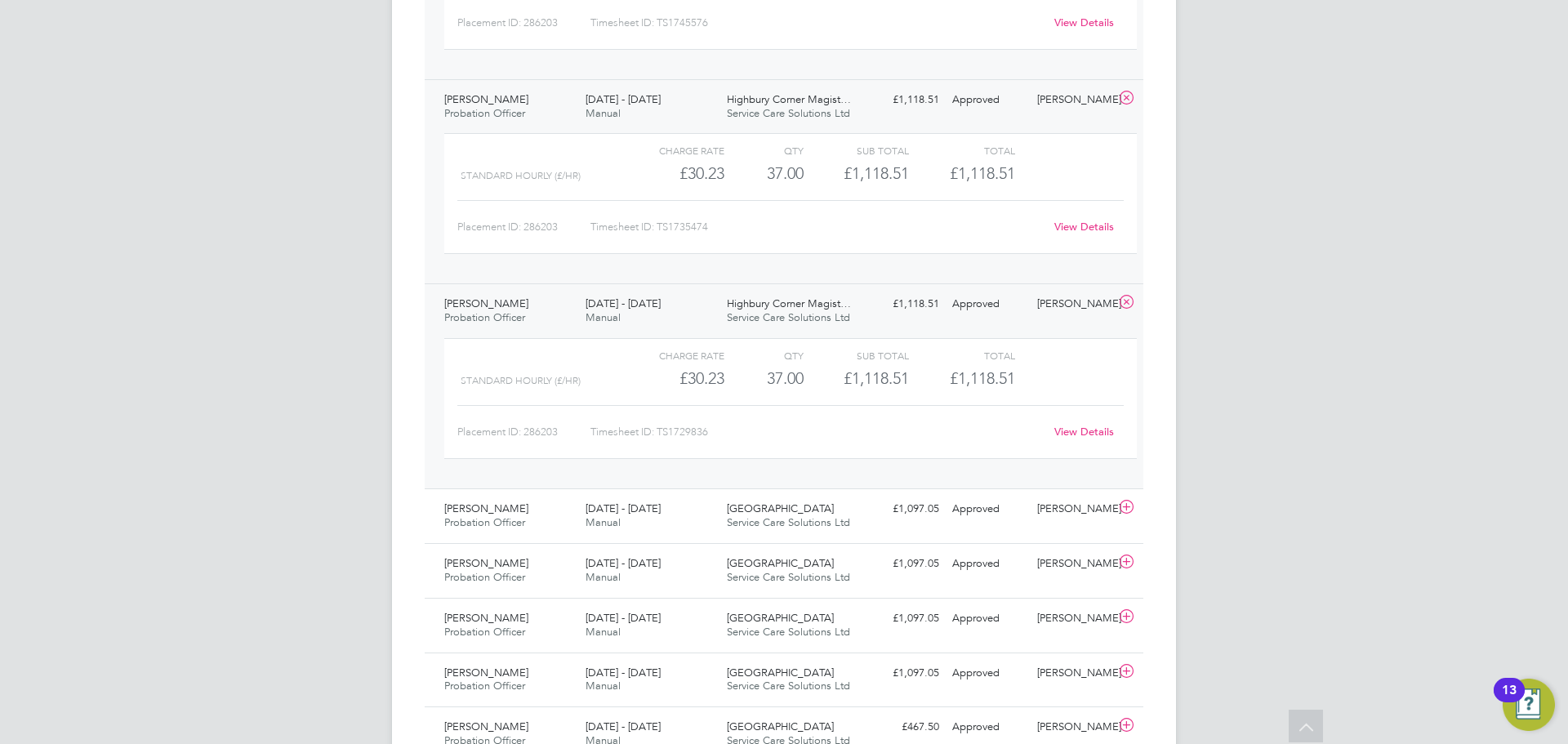
scroll to position [1879, 0]
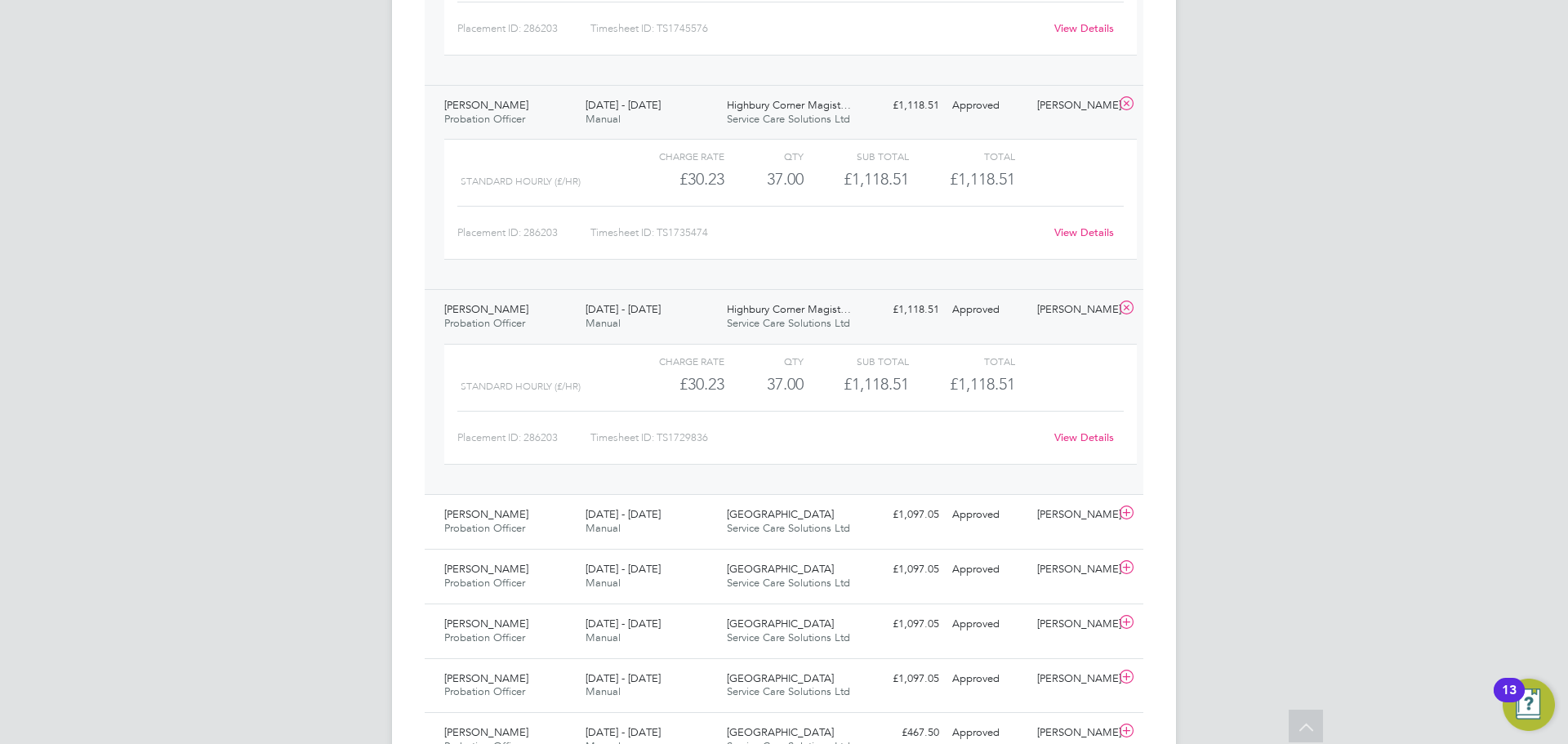
click at [1089, 438] on link "View Details" at bounding box center [1084, 437] width 60 height 14
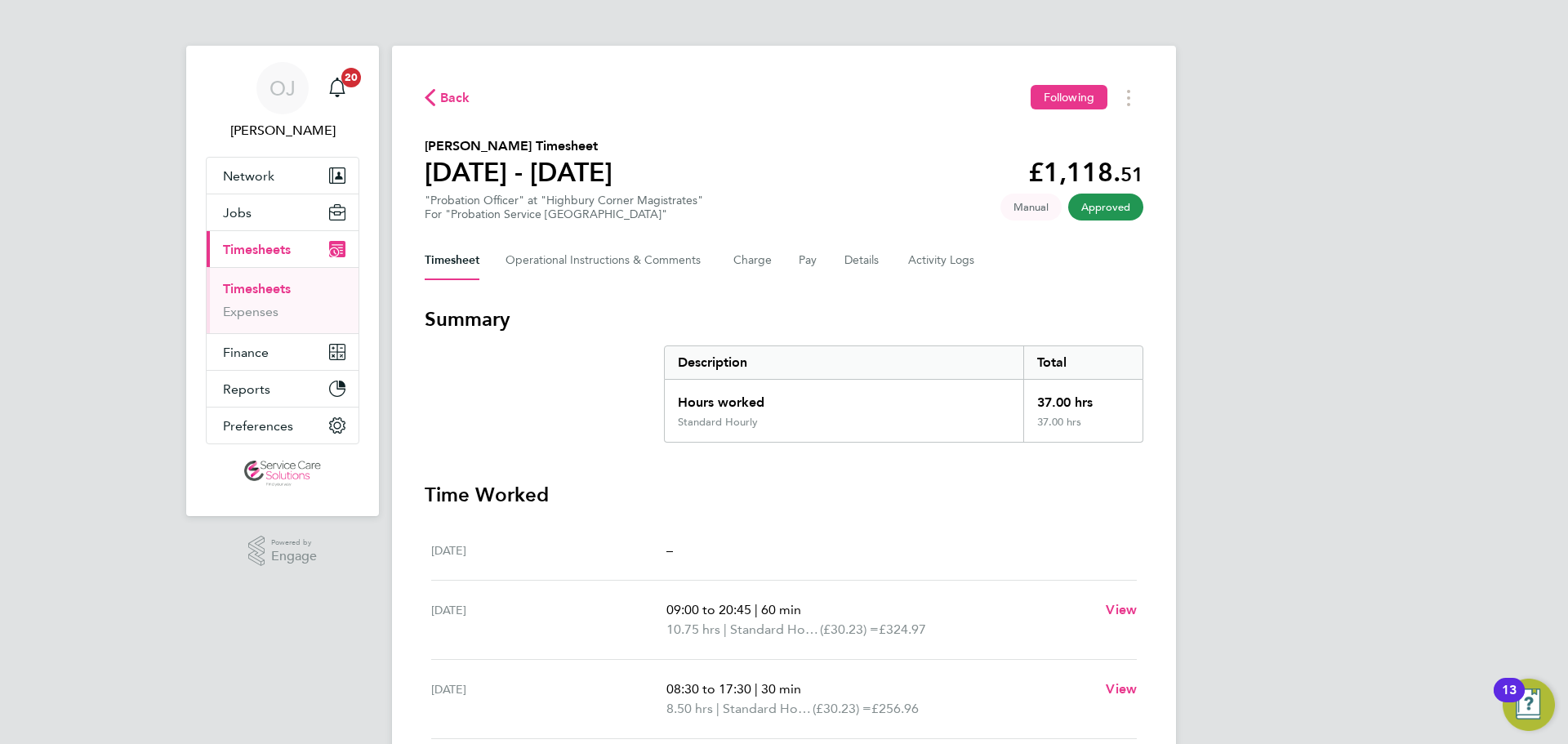
click at [791, 261] on div "Timesheet Operational Instructions & Comments Charge Pay Details Activity Logs" at bounding box center [784, 261] width 719 height 39
click at [807, 267] on button "Pay" at bounding box center [809, 261] width 20 height 39
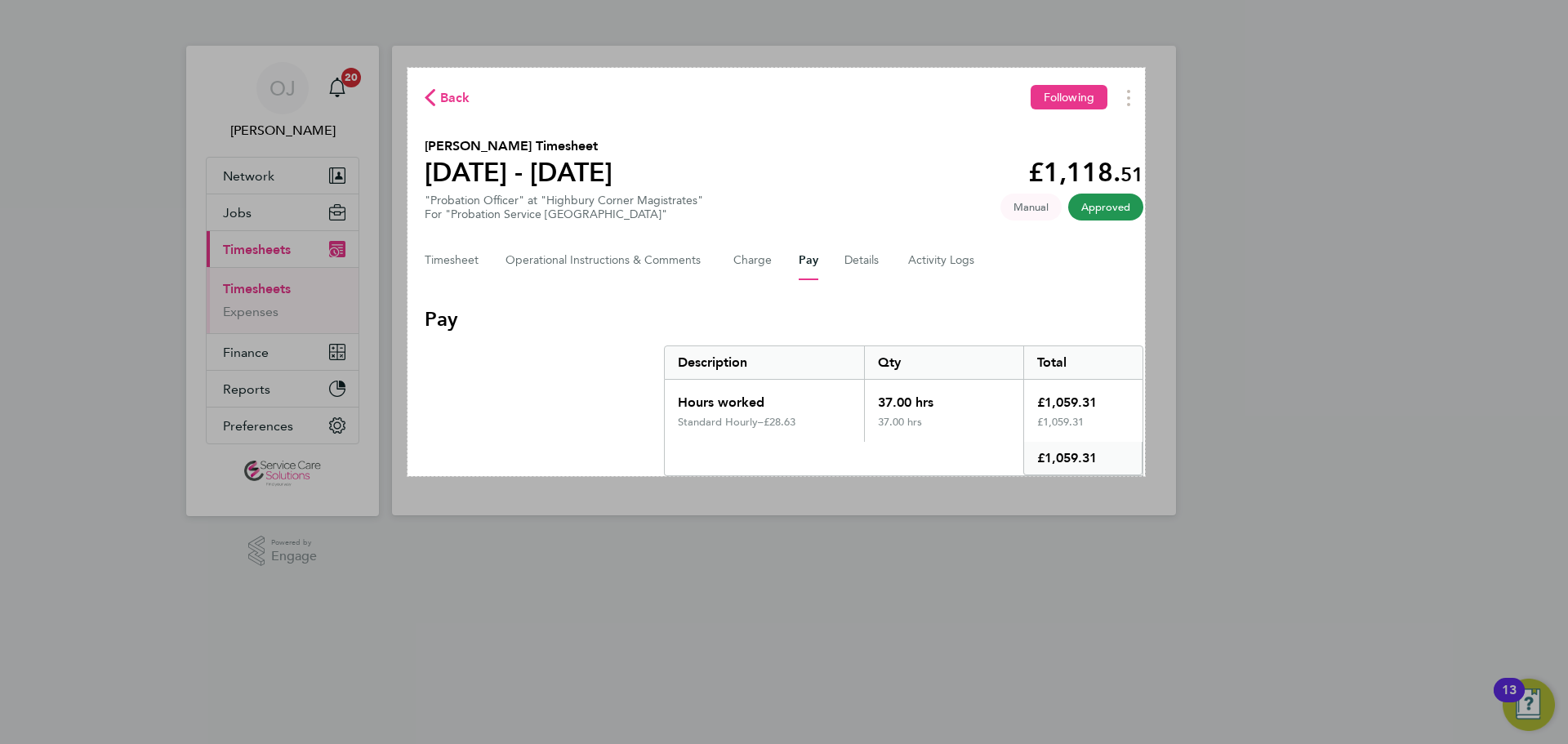
drag, startPoint x: 1145, startPoint y: 476, endPoint x: 408, endPoint y: 67, distance: 842.9
click at [408, 67] on div "903 X 500" at bounding box center [784, 372] width 1568 height 744
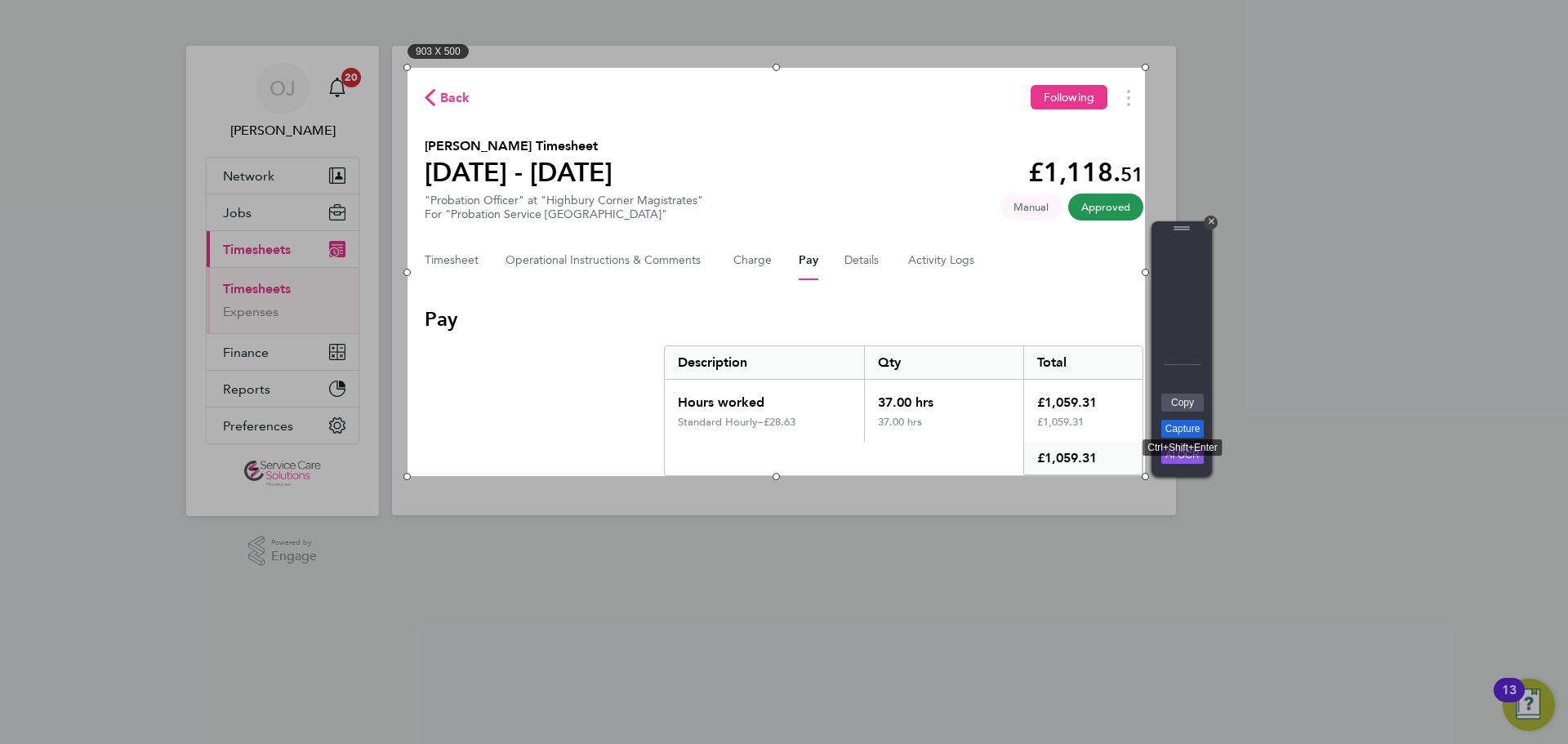
click at [1188, 423] on link "Capture" at bounding box center [1183, 429] width 43 height 18
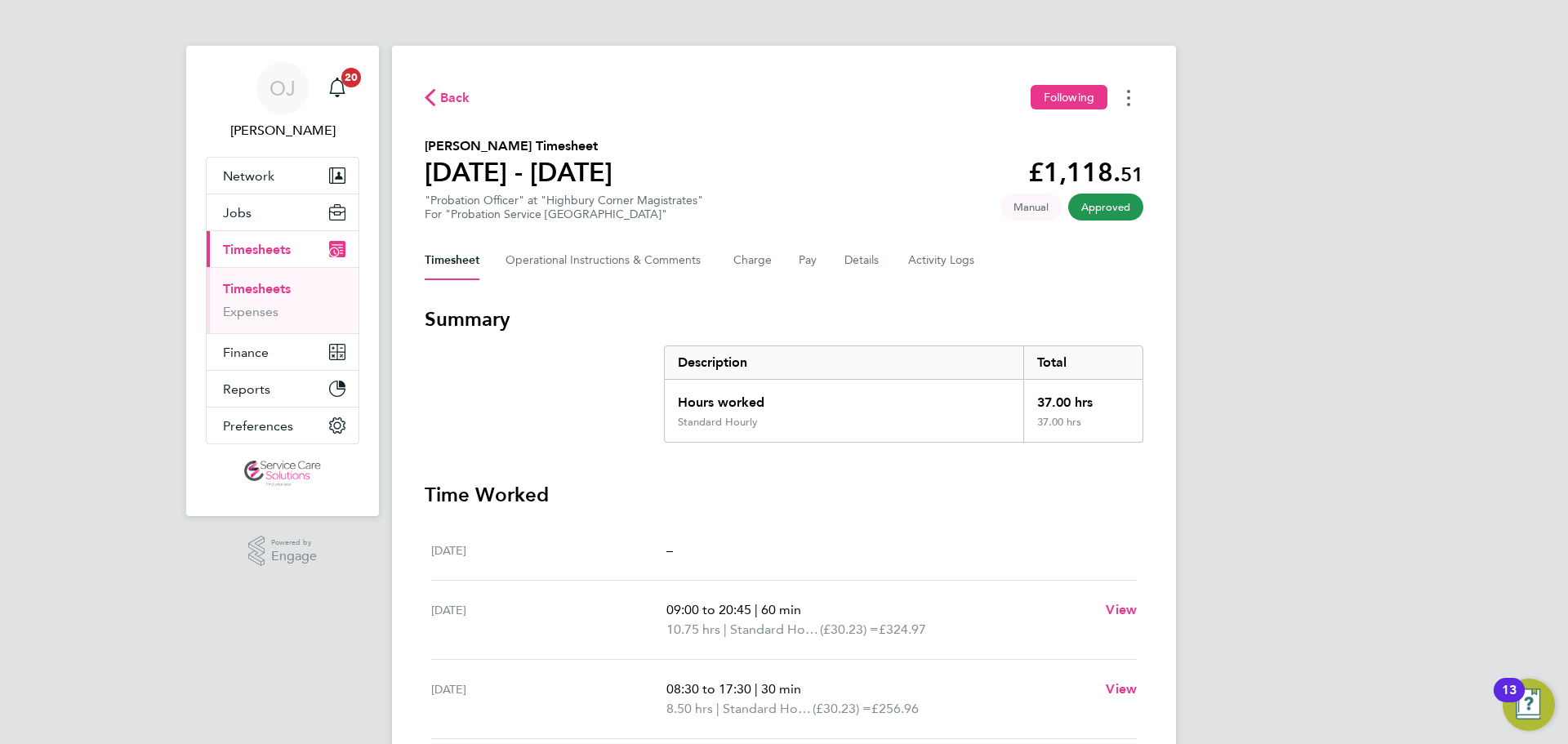
click at [1132, 95] on button "Timesheets Menu" at bounding box center [1129, 97] width 30 height 25
click at [1050, 138] on link "Download timesheet" at bounding box center [1045, 134] width 196 height 33
